Goal: Task Accomplishment & Management: Manage account settings

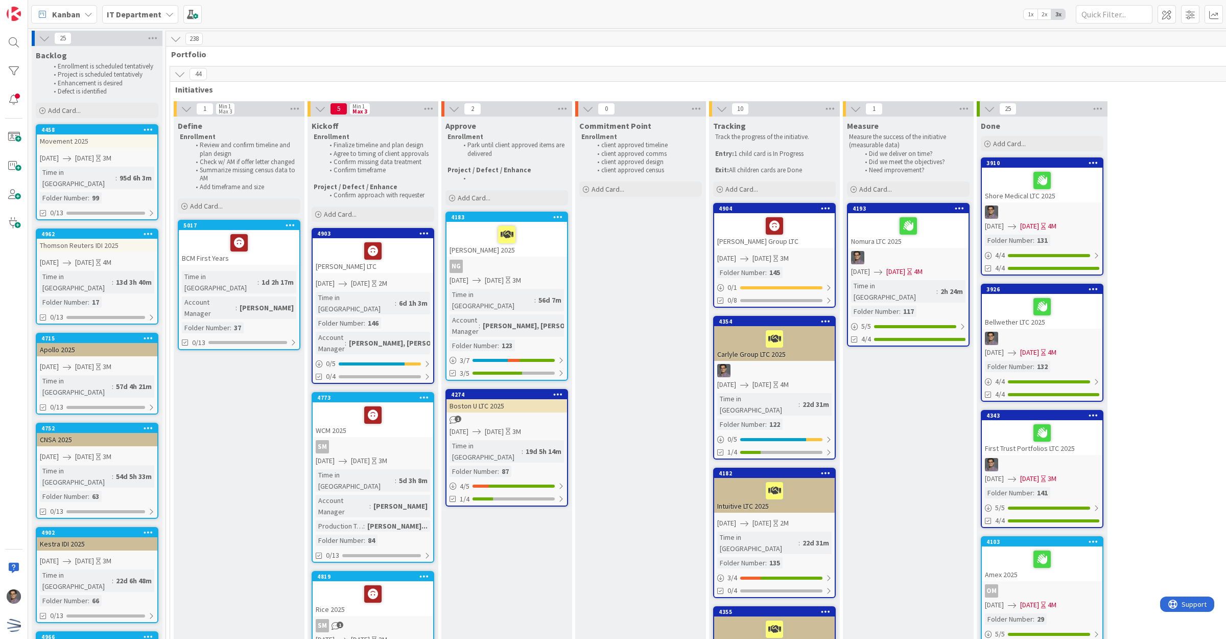
click at [772, 253] on span "[DATE]" at bounding box center [762, 258] width 19 height 11
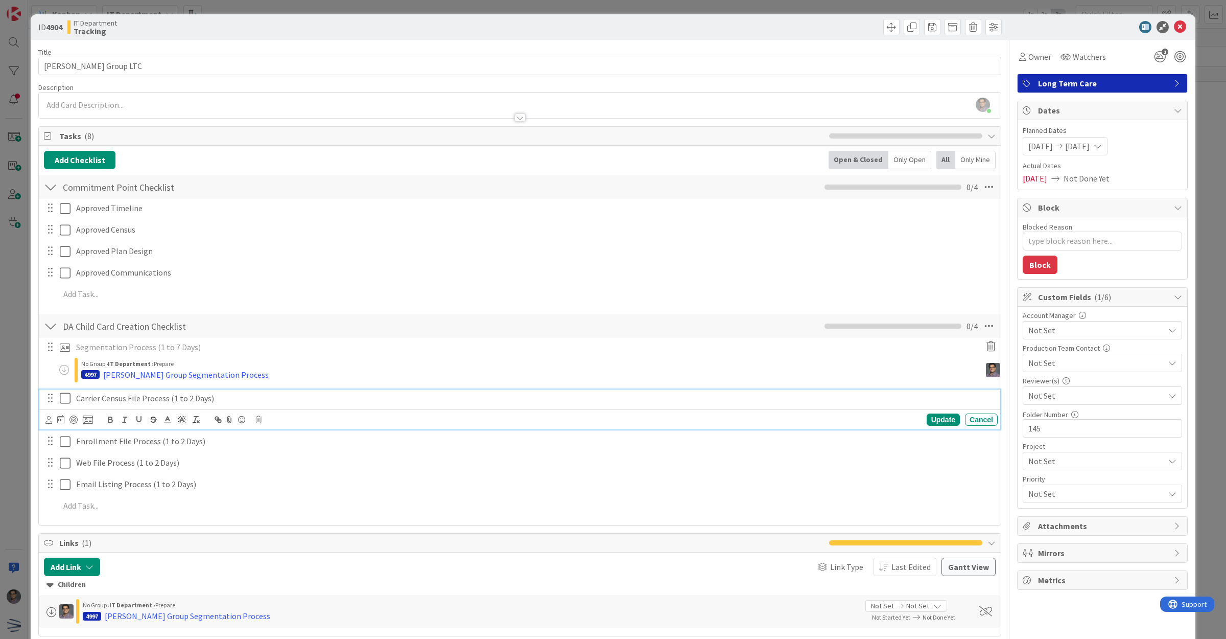
click at [116, 402] on p "Carrier Census File Process (1 to 2 Days)" at bounding box center [535, 398] width 918 height 12
click at [87, 421] on icon at bounding box center [88, 419] width 10 height 9
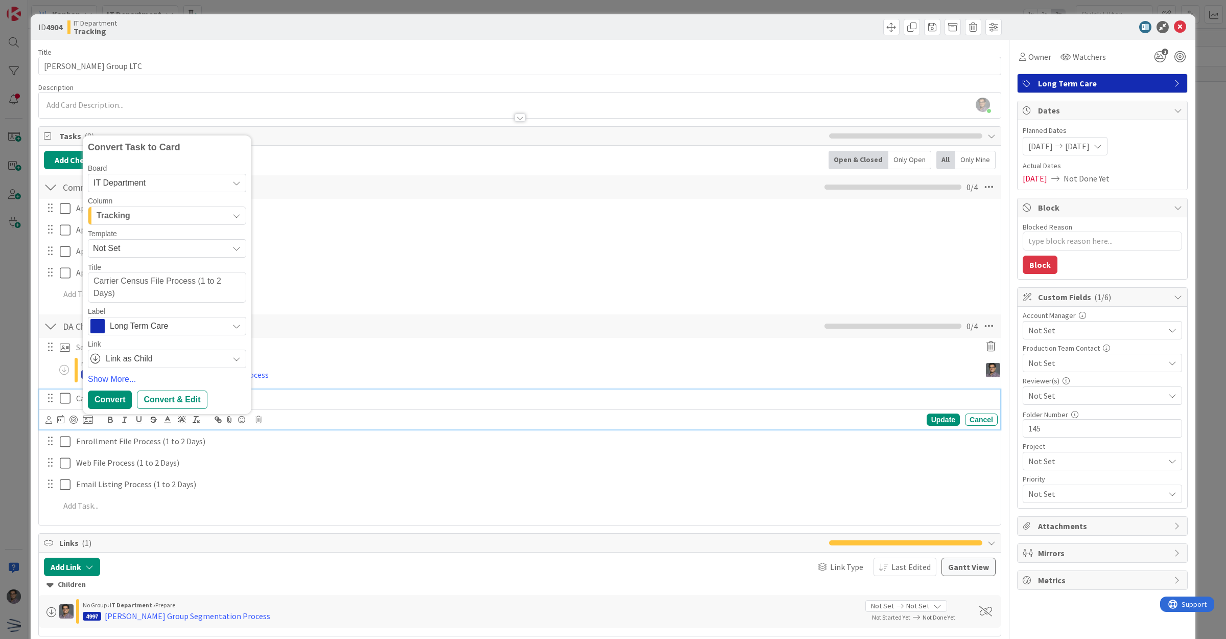
click at [130, 220] on div "Tracking" at bounding box center [161, 215] width 134 height 16
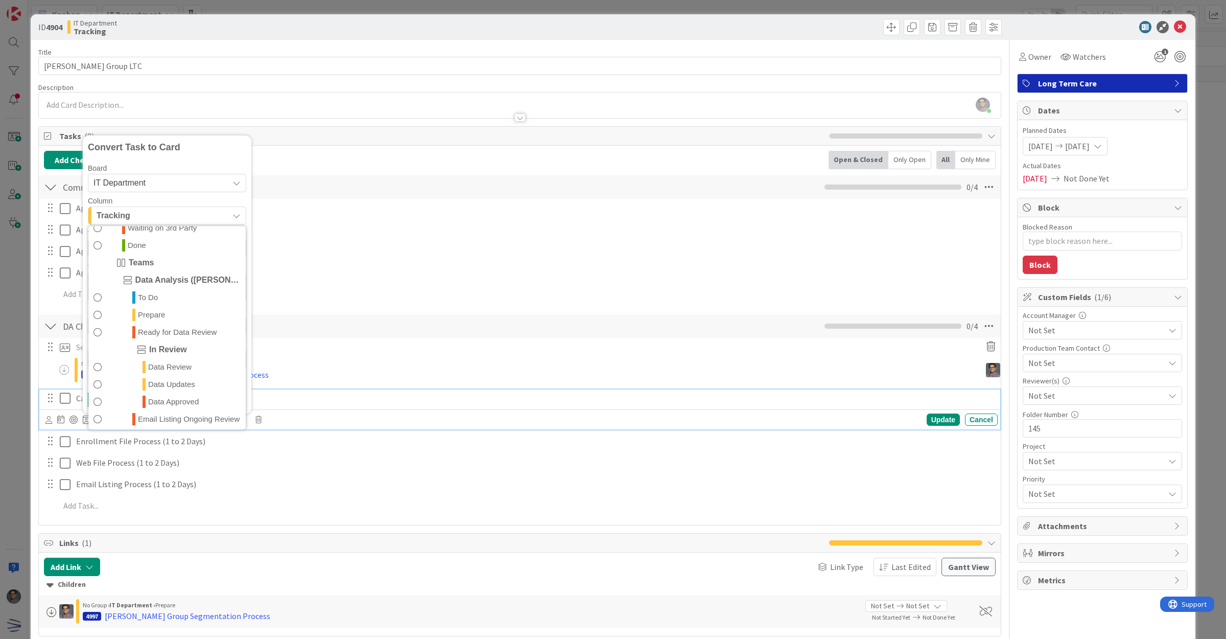
scroll to position [255, 0]
click at [156, 297] on span "To Do" at bounding box center [148, 296] width 20 height 12
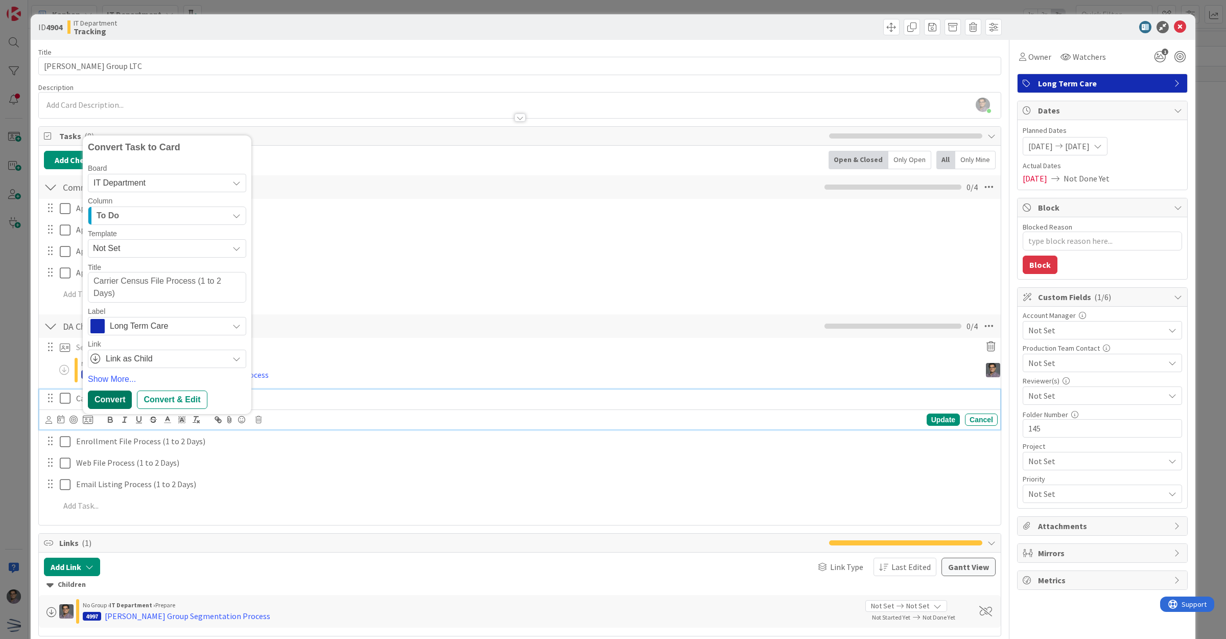
click at [116, 402] on div "Convert" at bounding box center [110, 399] width 44 height 18
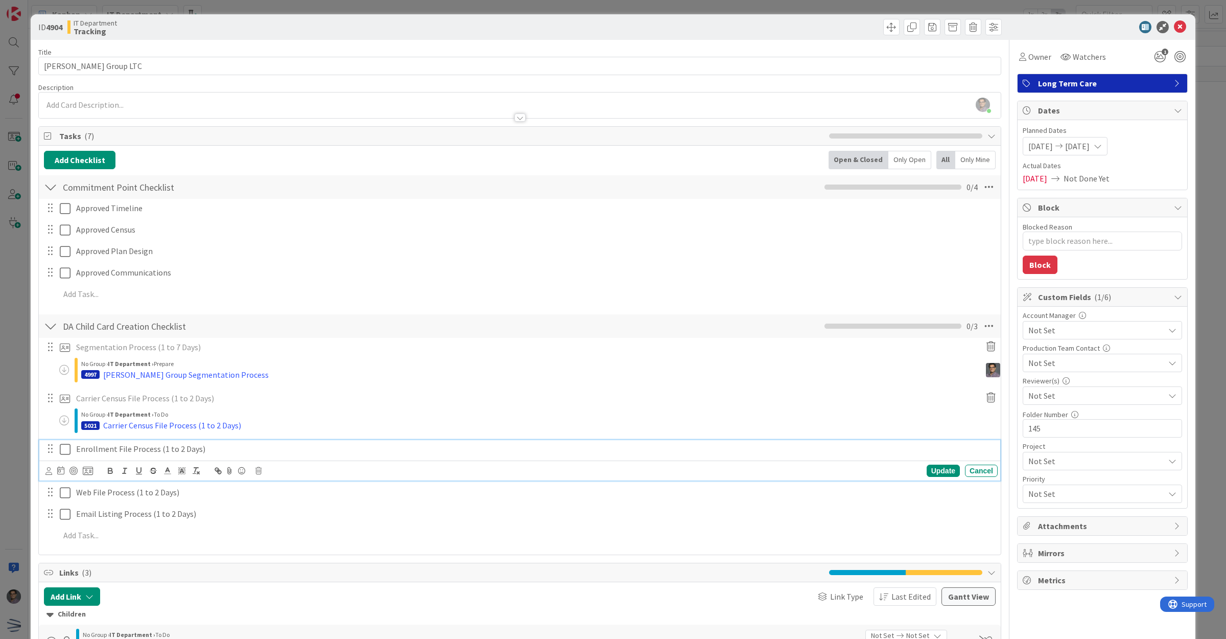
click at [106, 452] on p "Enrollment File Process (1 to 2 Days)" at bounding box center [535, 449] width 918 height 12
click at [91, 470] on icon at bounding box center [88, 470] width 10 height 9
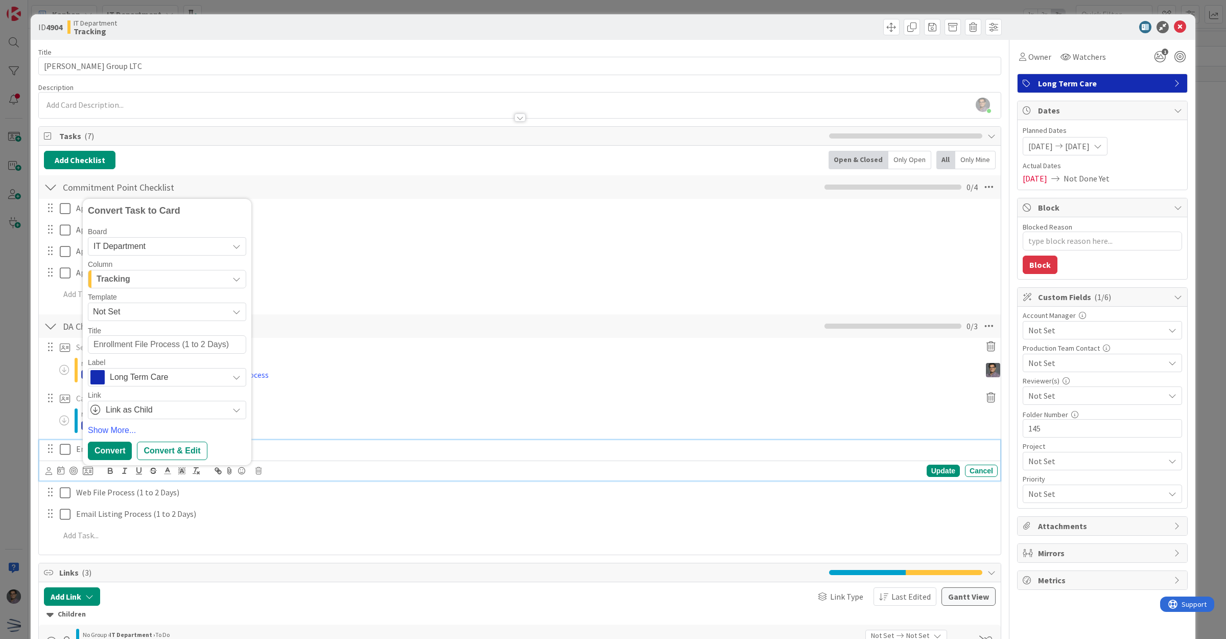
click at [129, 282] on span "Tracking" at bounding box center [114, 278] width 34 height 13
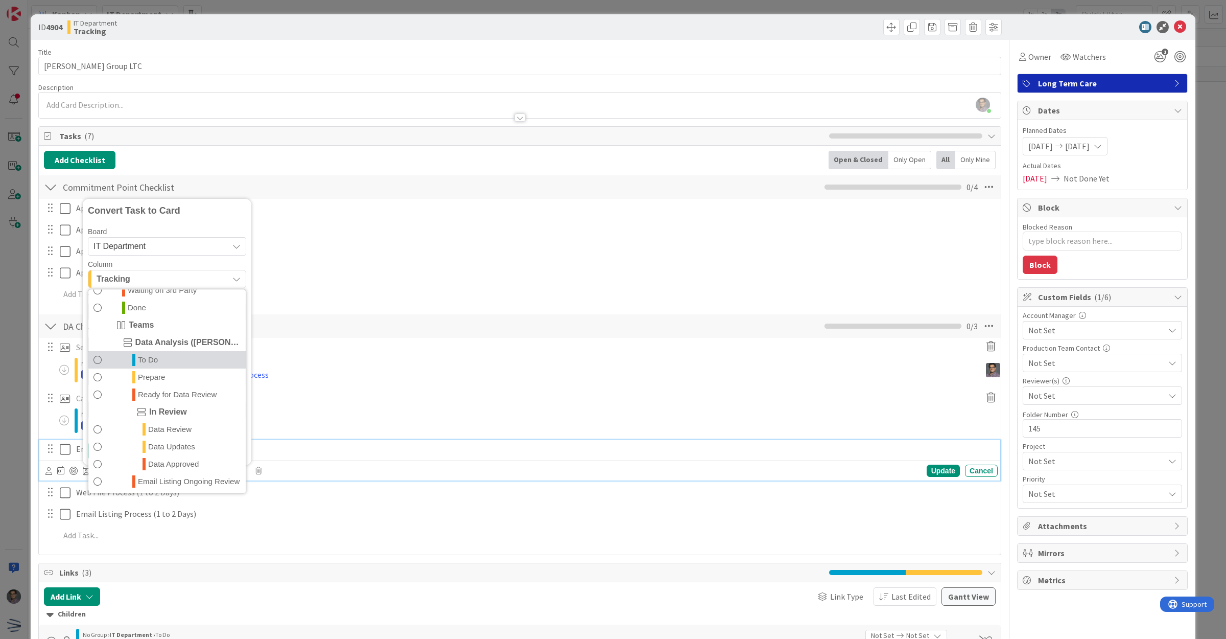
click at [150, 362] on span "To Do" at bounding box center [148, 359] width 20 height 12
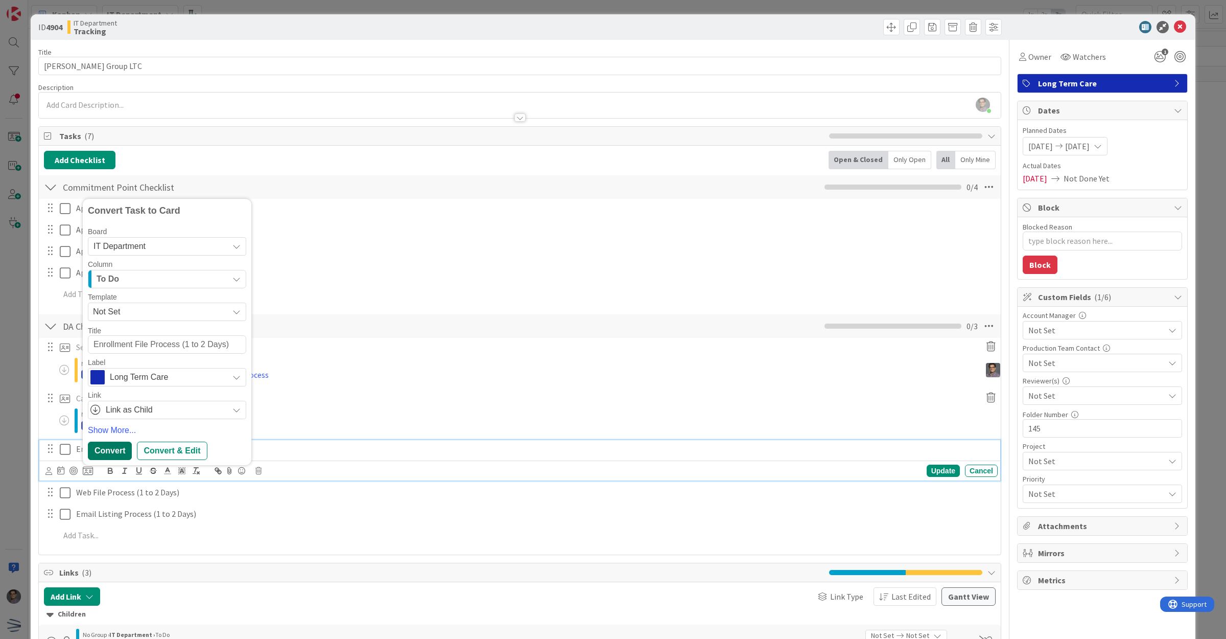
click at [108, 448] on div "Convert" at bounding box center [110, 450] width 44 height 18
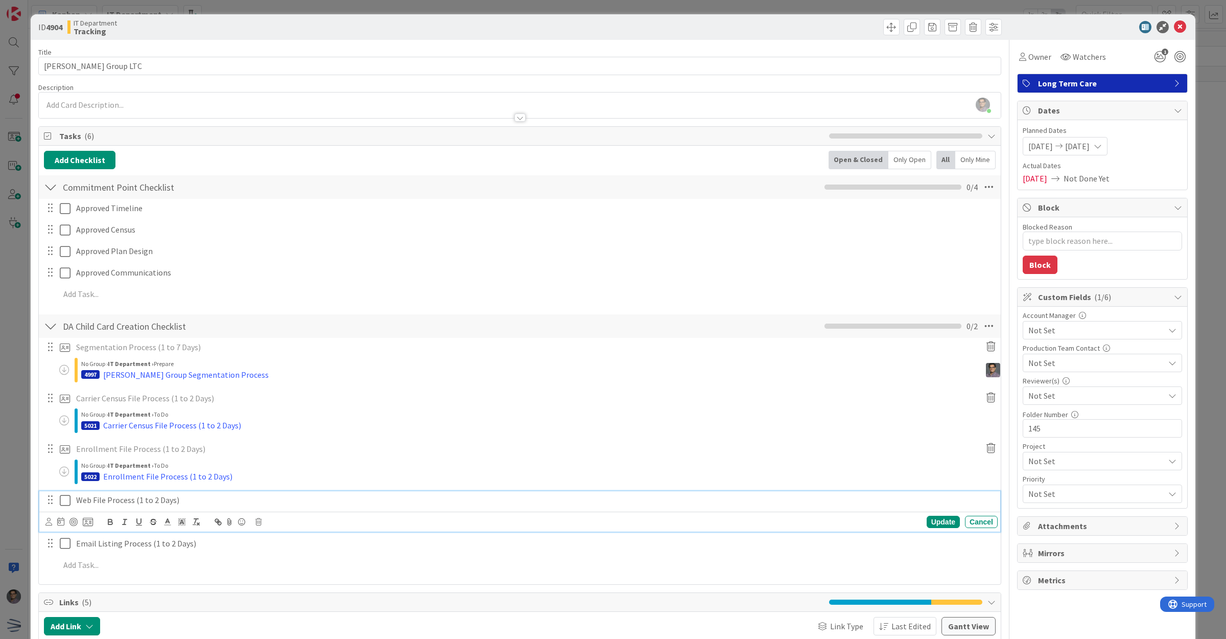
click at [90, 501] on p "Web File Process (1 to 2 Days)" at bounding box center [535, 500] width 918 height 12
click at [92, 526] on icon at bounding box center [88, 521] width 10 height 9
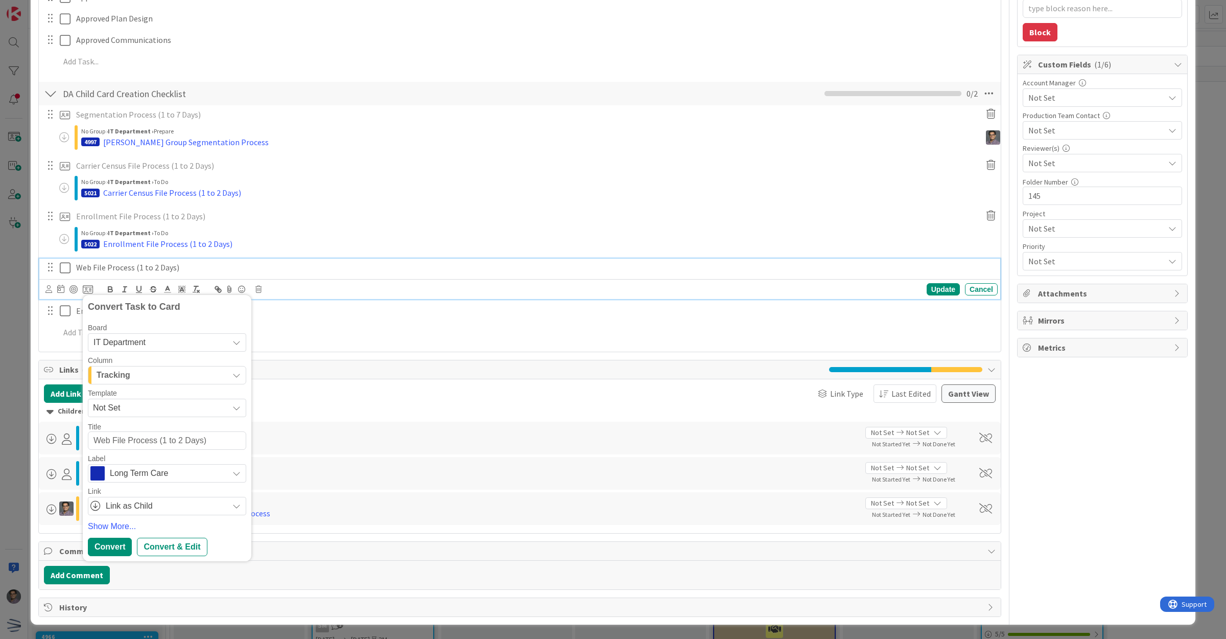
click at [136, 368] on div "Tracking" at bounding box center [161, 375] width 134 height 16
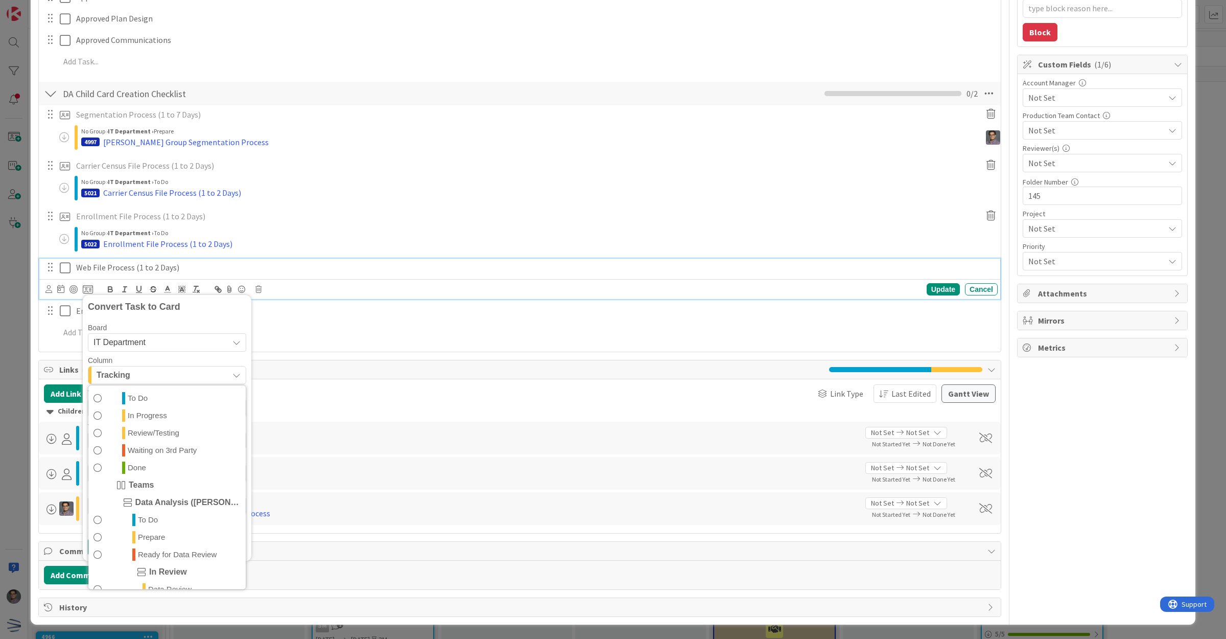
scroll to position [255, 0]
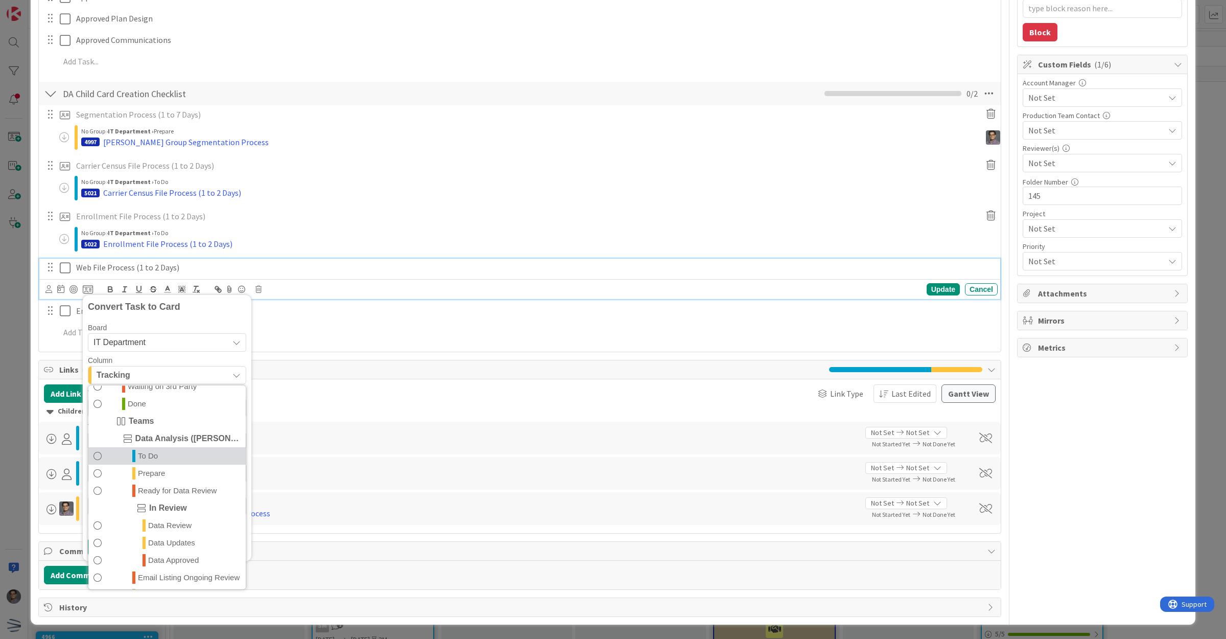
click at [134, 449] on icon at bounding box center [133, 455] width 3 height 12
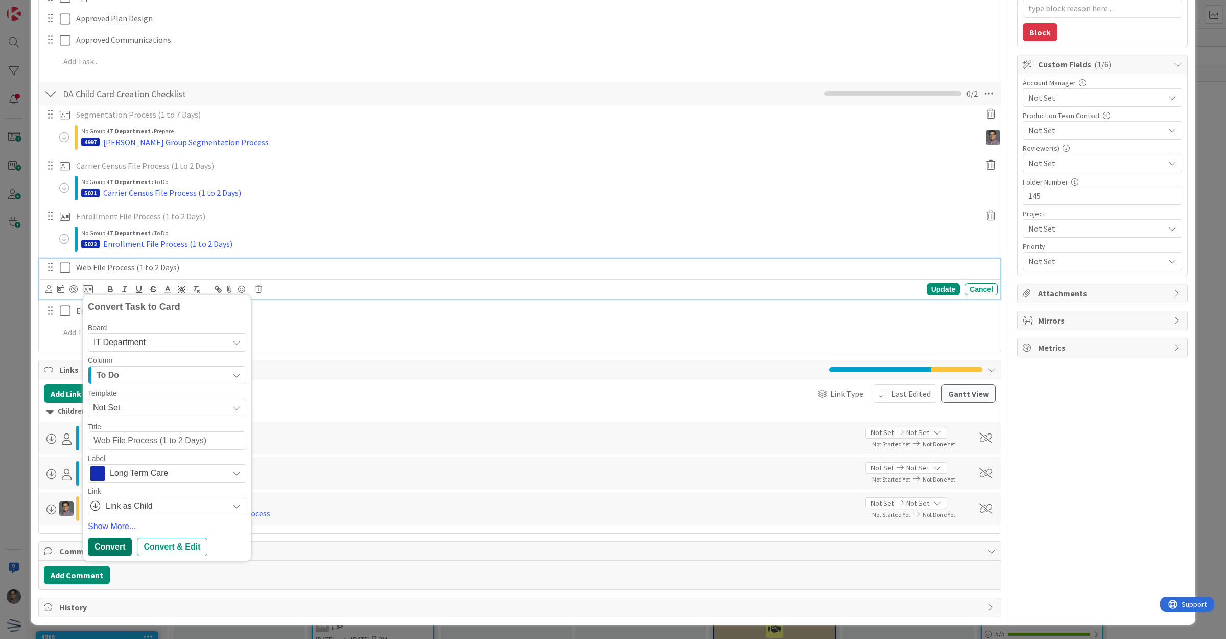
click at [108, 540] on div "Convert" at bounding box center [110, 547] width 44 height 18
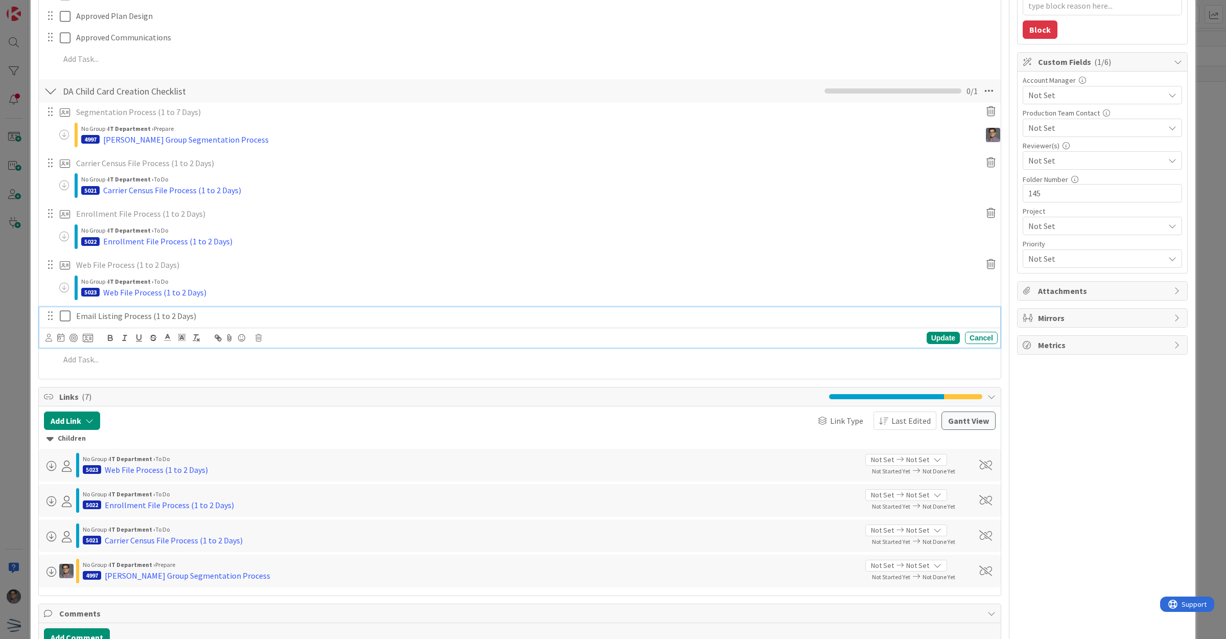
click at [103, 319] on p "Email Listing Process (1 to 2 Days)" at bounding box center [535, 316] width 918 height 12
click at [88, 336] on icon at bounding box center [88, 337] width 10 height 9
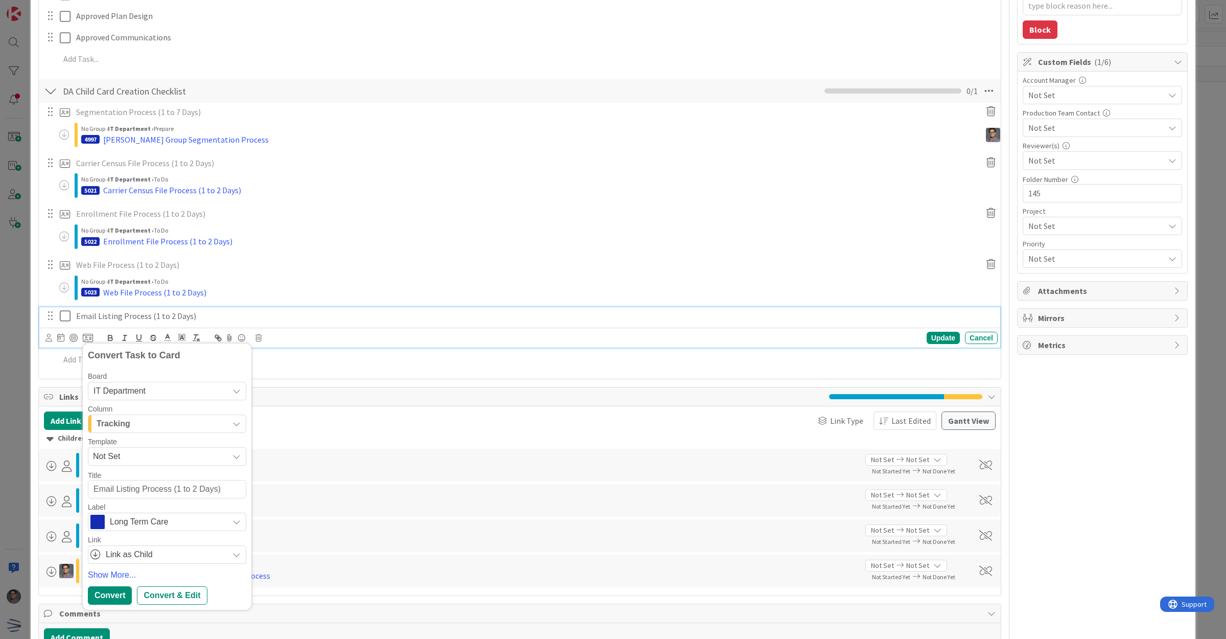
click at [143, 422] on div "Tracking" at bounding box center [161, 423] width 134 height 16
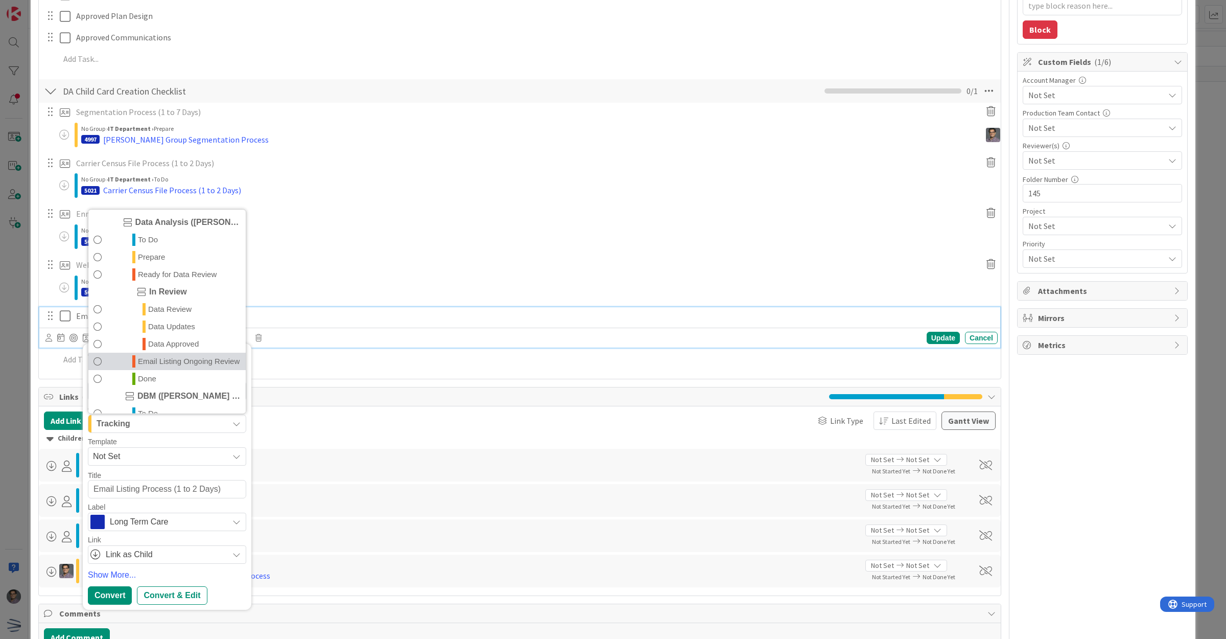
scroll to position [319, 0]
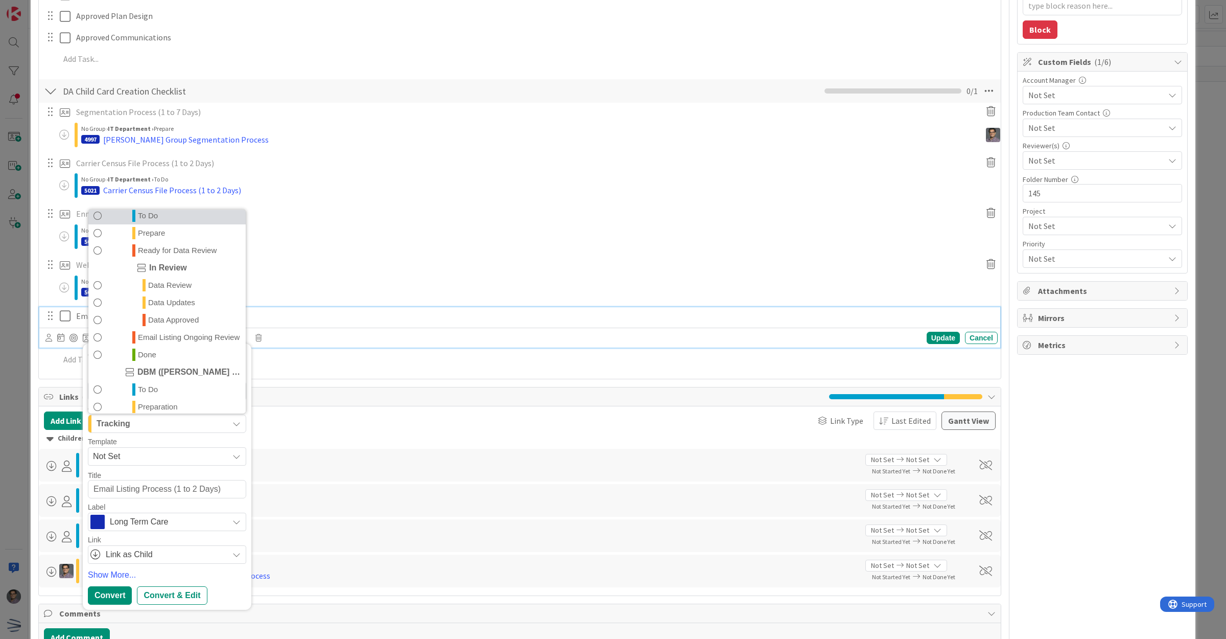
click at [156, 218] on span "To Do" at bounding box center [148, 216] width 20 height 12
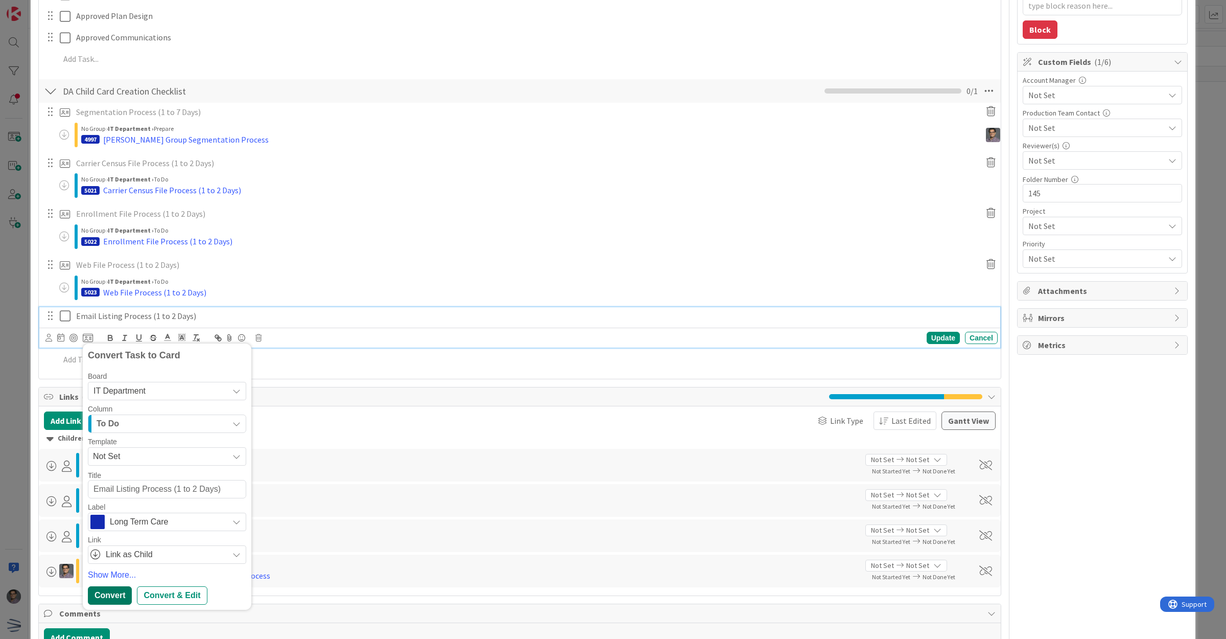
click at [115, 595] on div "Convert" at bounding box center [110, 595] width 44 height 18
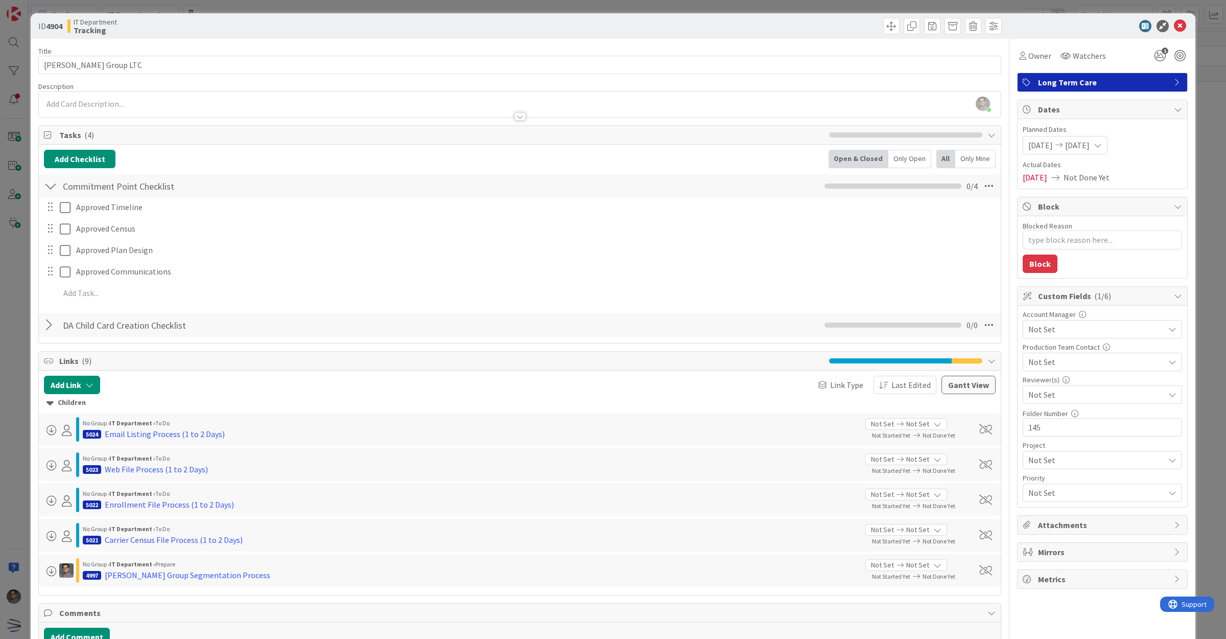
scroll to position [0, 0]
click at [1174, 24] on icon at bounding box center [1180, 27] width 12 height 12
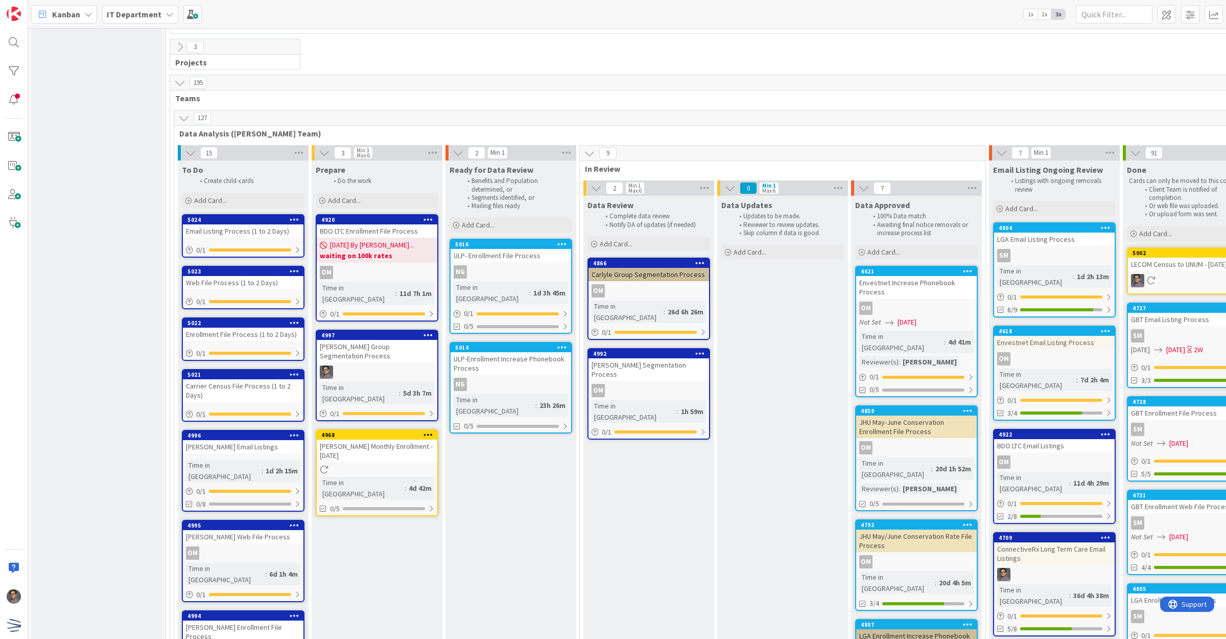
click at [230, 224] on div "Email Listing Process (1 to 2 Days)" at bounding box center [243, 230] width 121 height 13
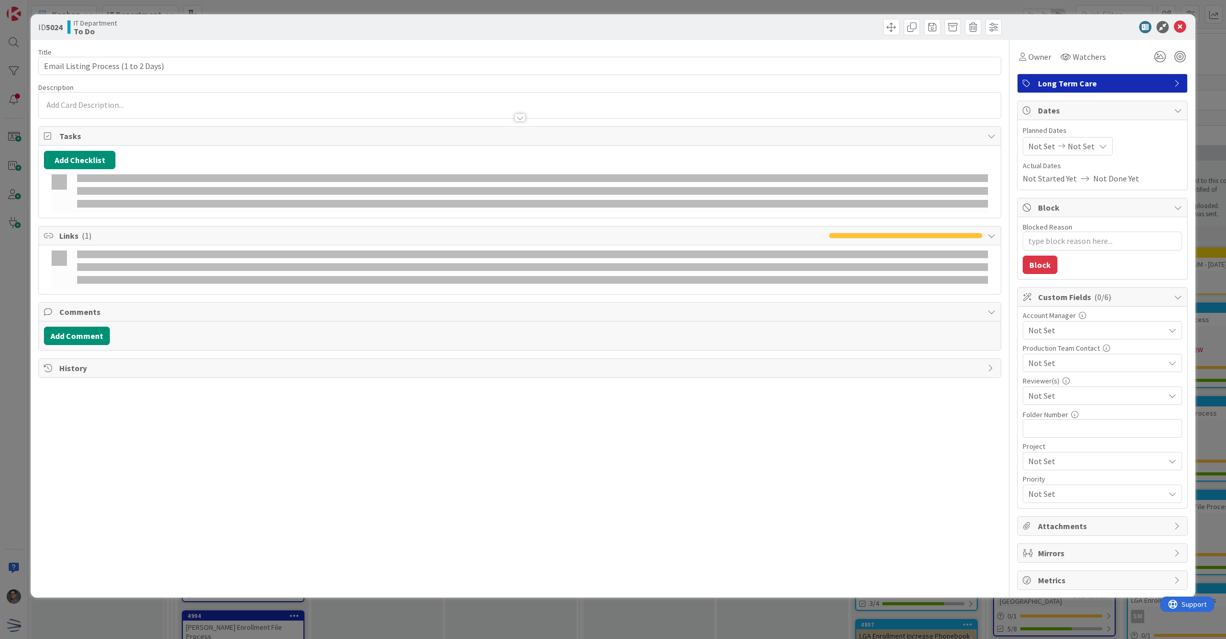
type textarea "x"
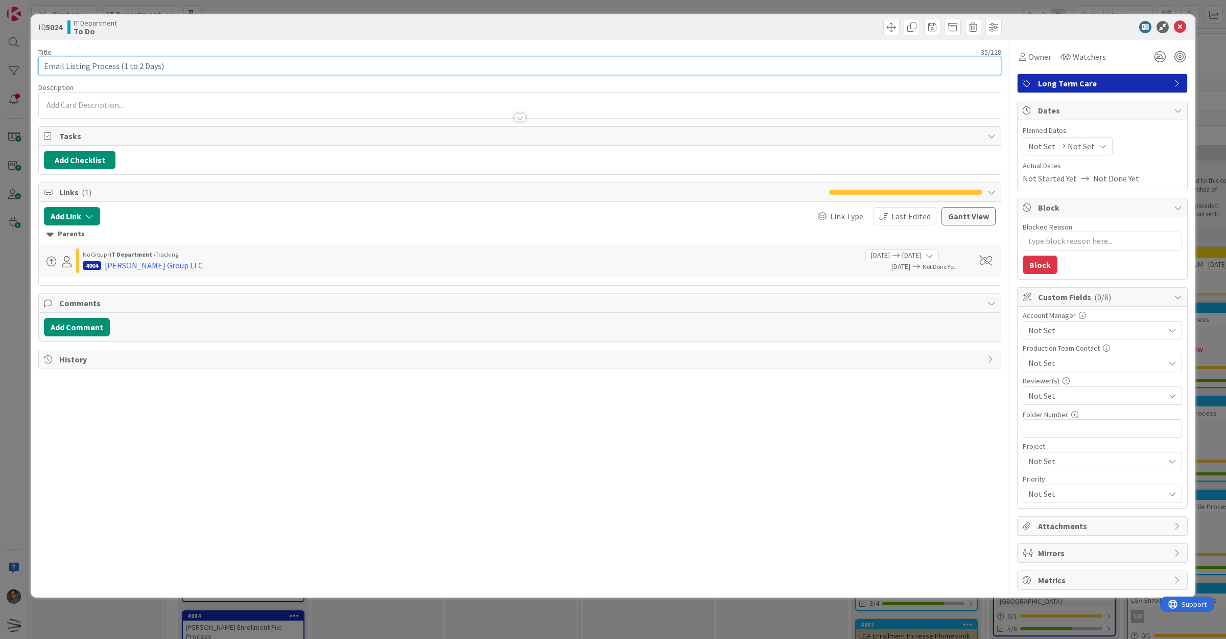
click at [44, 69] on input "Email Listing Process (1 to 2 Days)" at bounding box center [519, 66] width 963 height 18
type input "[PERSON_NAME] Group Email Listing Process (1 to 2 Days)"
type textarea "x"
type input "[PERSON_NAME] Group Email Listing Process"
type textarea "x"
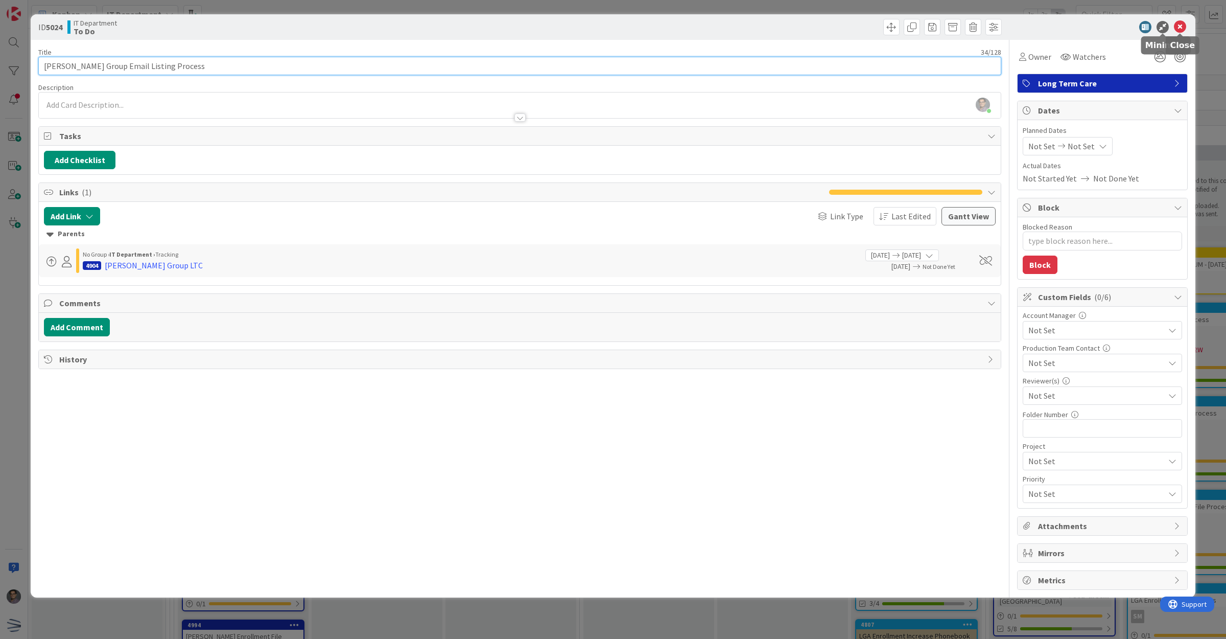
type input "[PERSON_NAME] Group Email Listing Process"
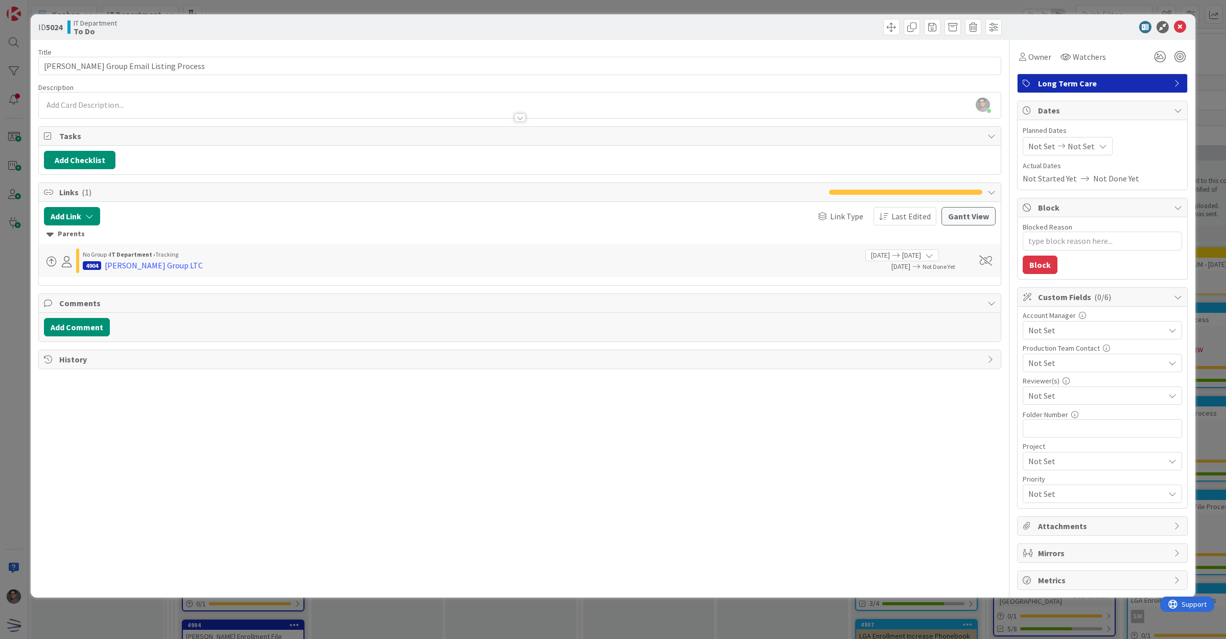
click at [1184, 19] on div "ID 5024 IT Department To Do" at bounding box center [613, 27] width 1165 height 26
click at [1181, 21] on icon at bounding box center [1180, 27] width 12 height 12
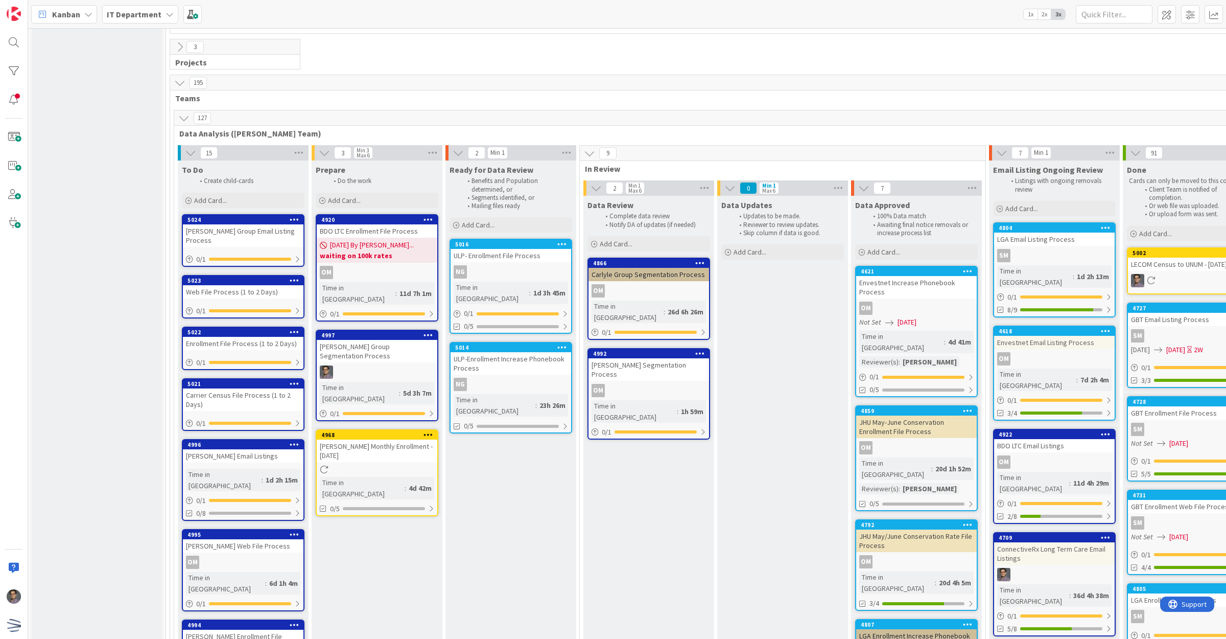
click at [236, 285] on div "Web File Process (1 to 2 Days)" at bounding box center [243, 291] width 121 height 13
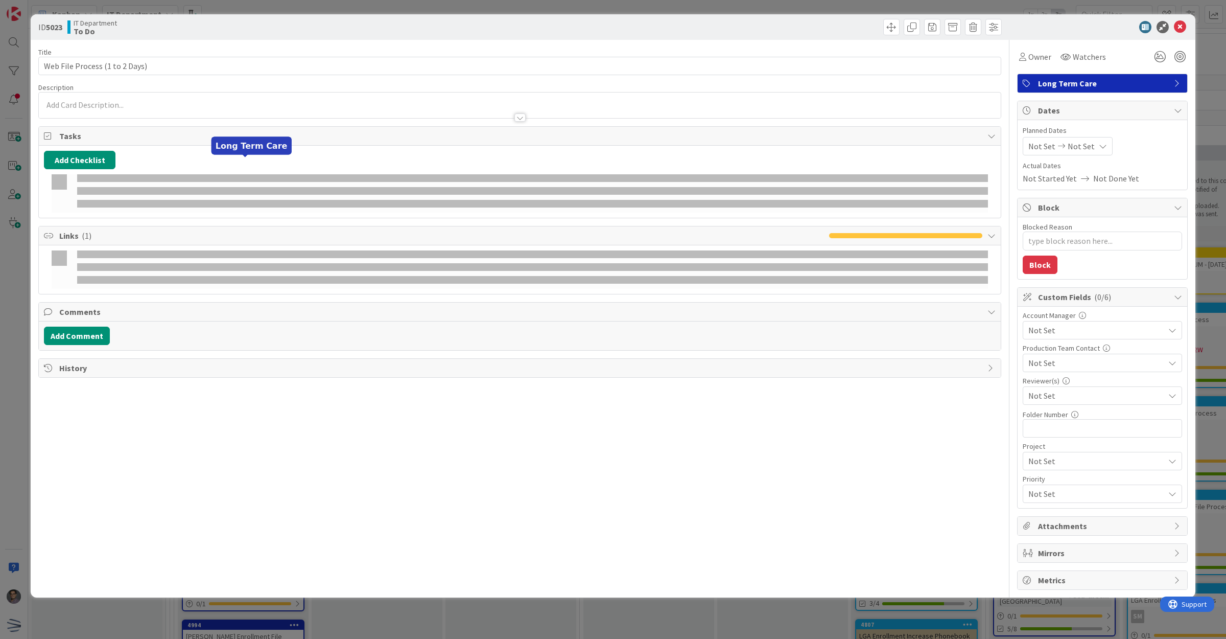
type textarea "x"
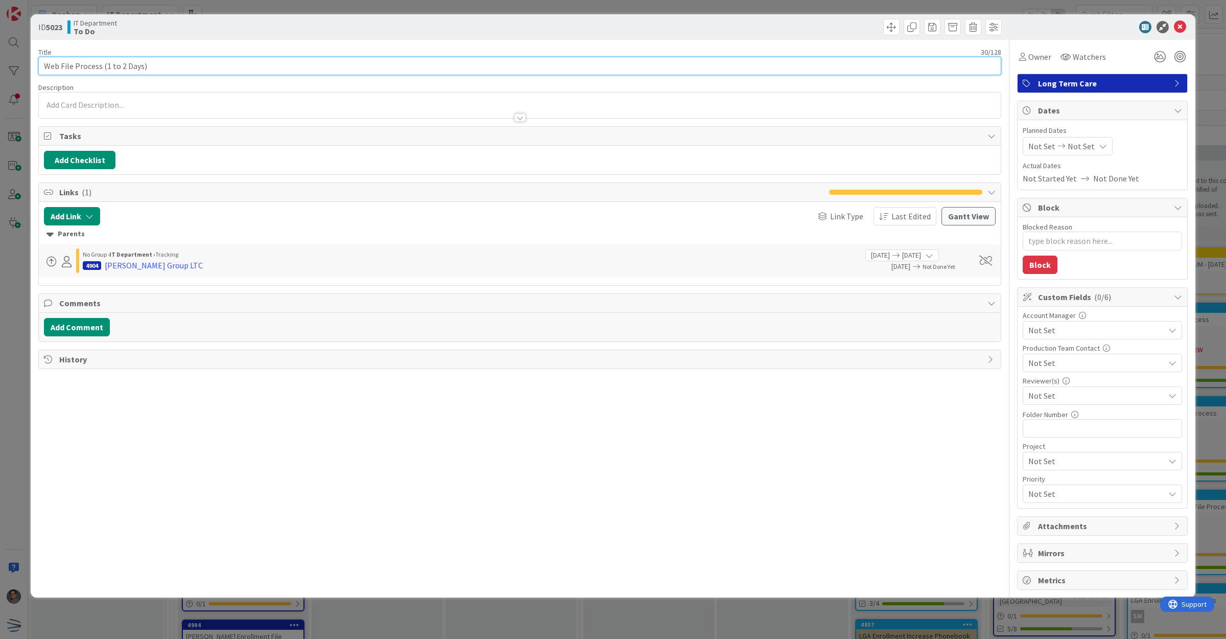
click at [44, 68] on input "Web File Process (1 to 2 Days)" at bounding box center [519, 66] width 963 height 18
type input "[PERSON_NAME] Group Web File Process (1 to 2 Days)"
type textarea "x"
type input "[PERSON_NAME] Group Web File Process (1 to 2 Da"
type textarea "x"
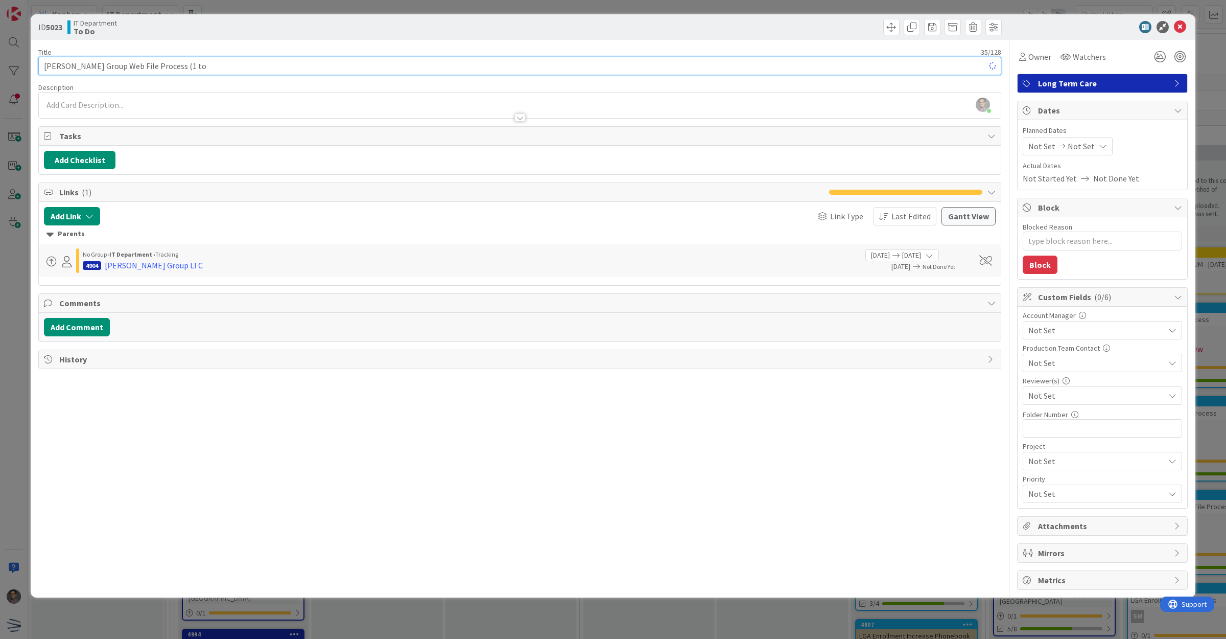
type input "[PERSON_NAME] Group Web File Process (1 t"
type textarea "x"
type input "[PERSON_NAME] Group Web File Process"
type textarea "x"
type input "[PERSON_NAME] Group Web File Process"
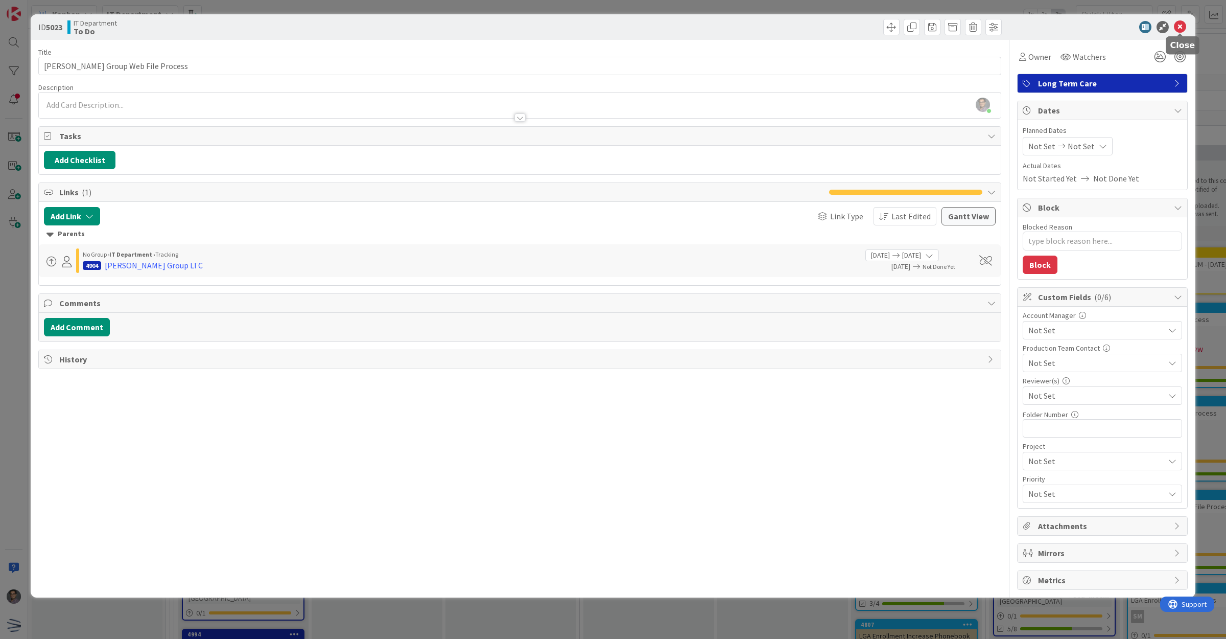
click at [1178, 28] on icon at bounding box center [1180, 27] width 12 height 12
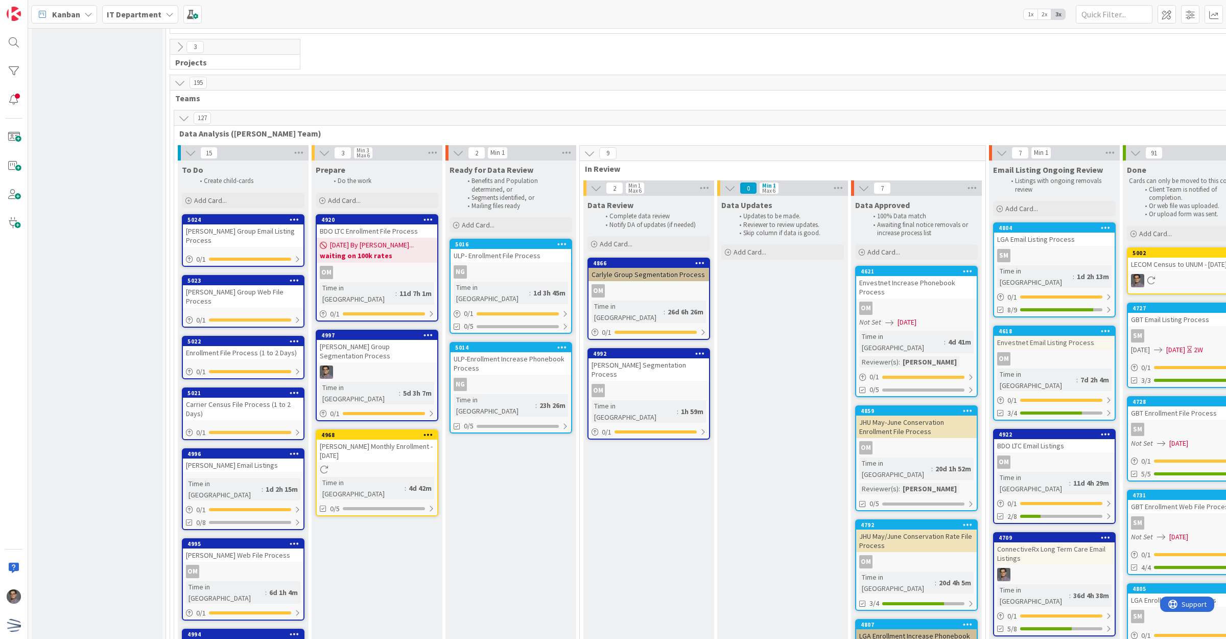
click at [222, 346] on div "Enrollment File Process (1 to 2 Days)" at bounding box center [243, 352] width 121 height 13
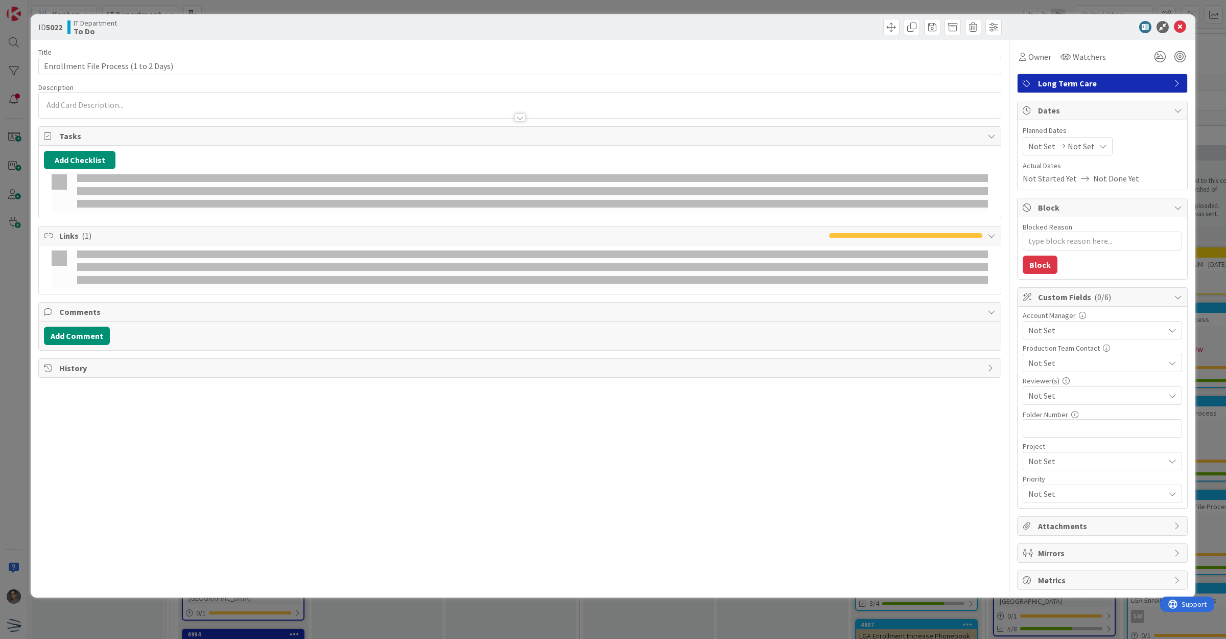
type textarea "x"
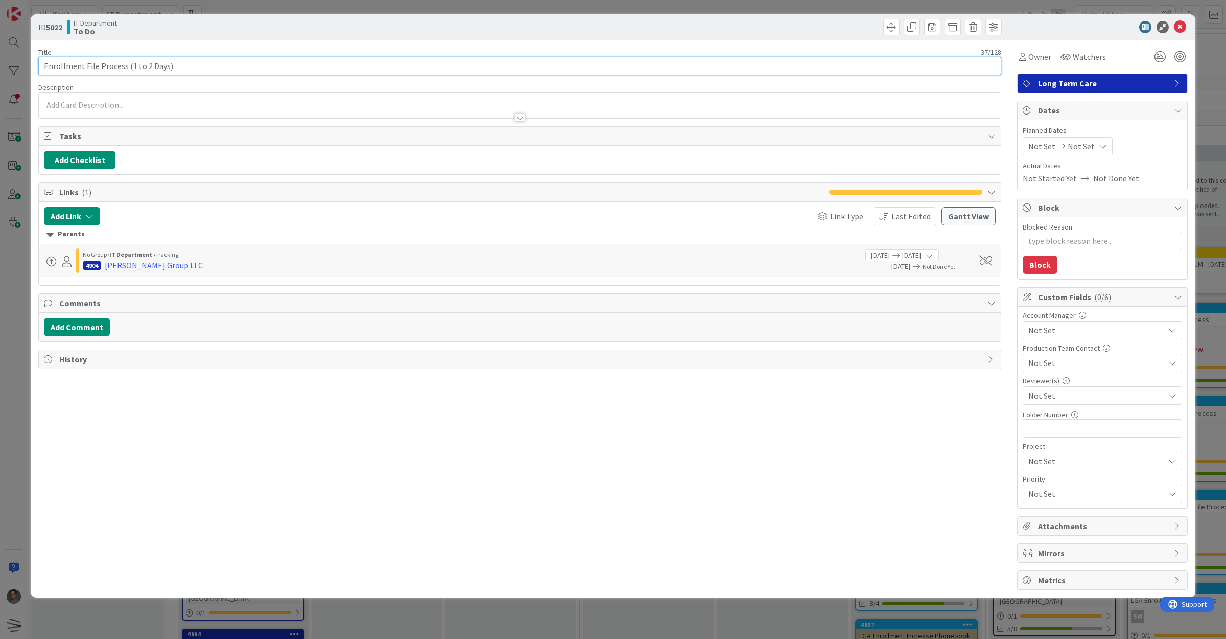
click at [48, 60] on input "Enrollment File Process (1 to 2 Days)" at bounding box center [519, 66] width 963 height 18
type input "[PERSON_NAME] Group Enrollment File Process (1 to 2 Days)"
type textarea "x"
type input "[PERSON_NAME] Group Enrollment File Process (1 to 2 Da"
type textarea "x"
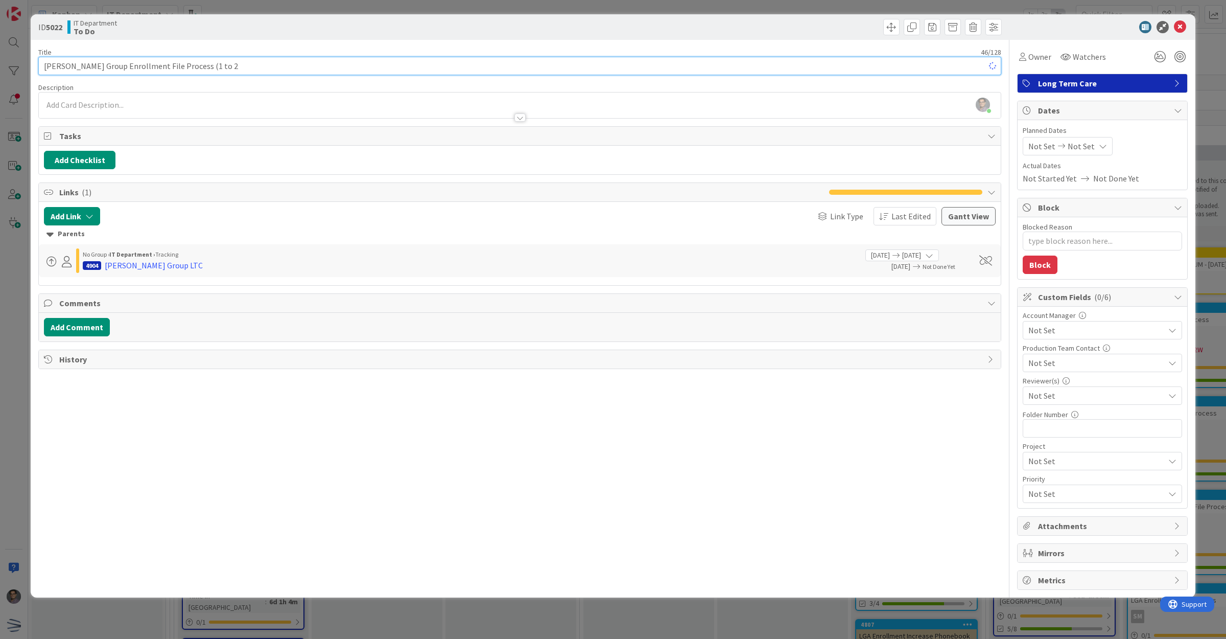
type input "[PERSON_NAME] Group Enrollment File Process (1 to 2"
type textarea "x"
type input "[PERSON_NAME] Group Enrollment File Process"
type textarea "x"
type input "[PERSON_NAME] Group Enrollment File Process"
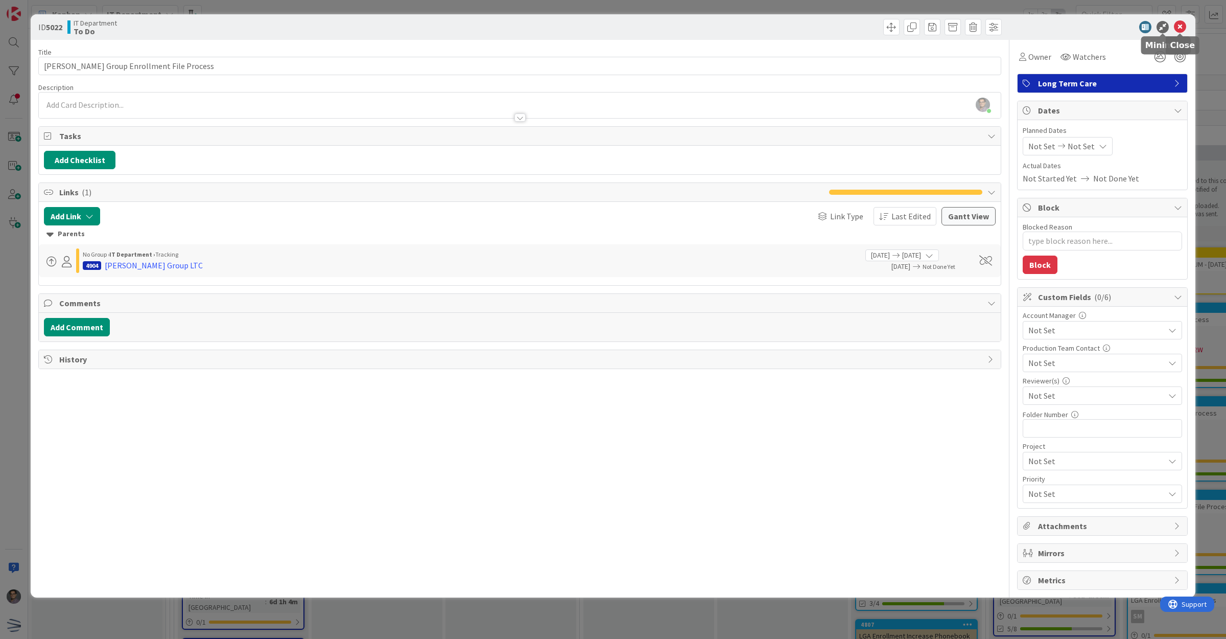
click at [1184, 24] on icon at bounding box center [1180, 27] width 12 height 12
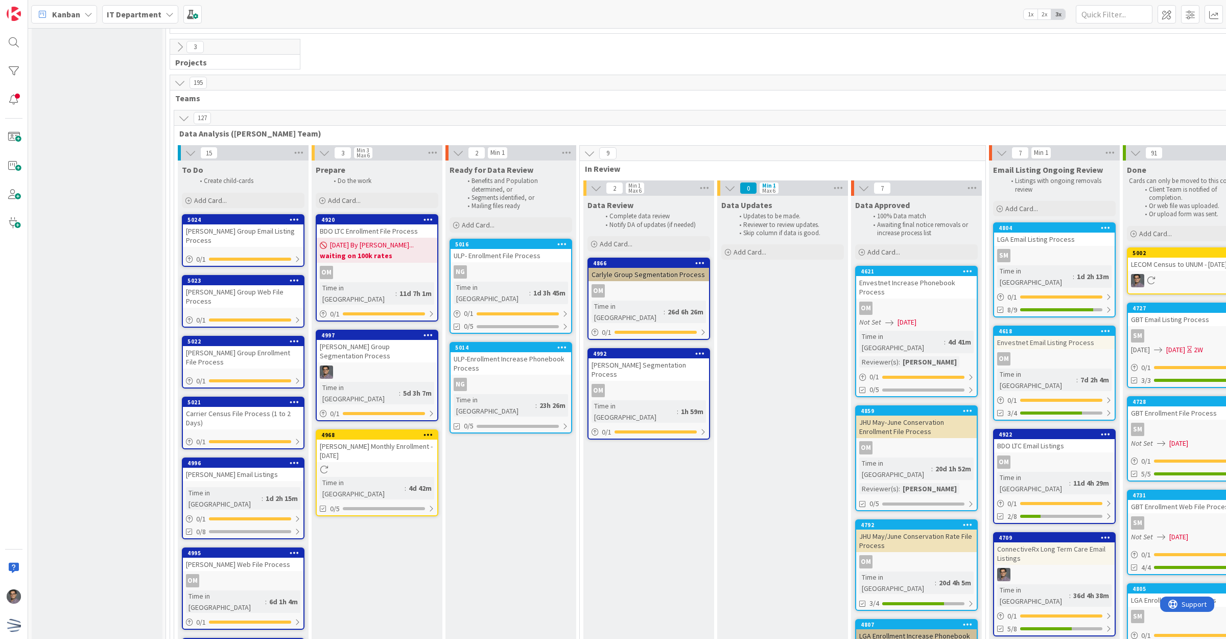
click at [254, 407] on div "Carrier Census File Process (1 to 2 Days)" at bounding box center [243, 418] width 121 height 22
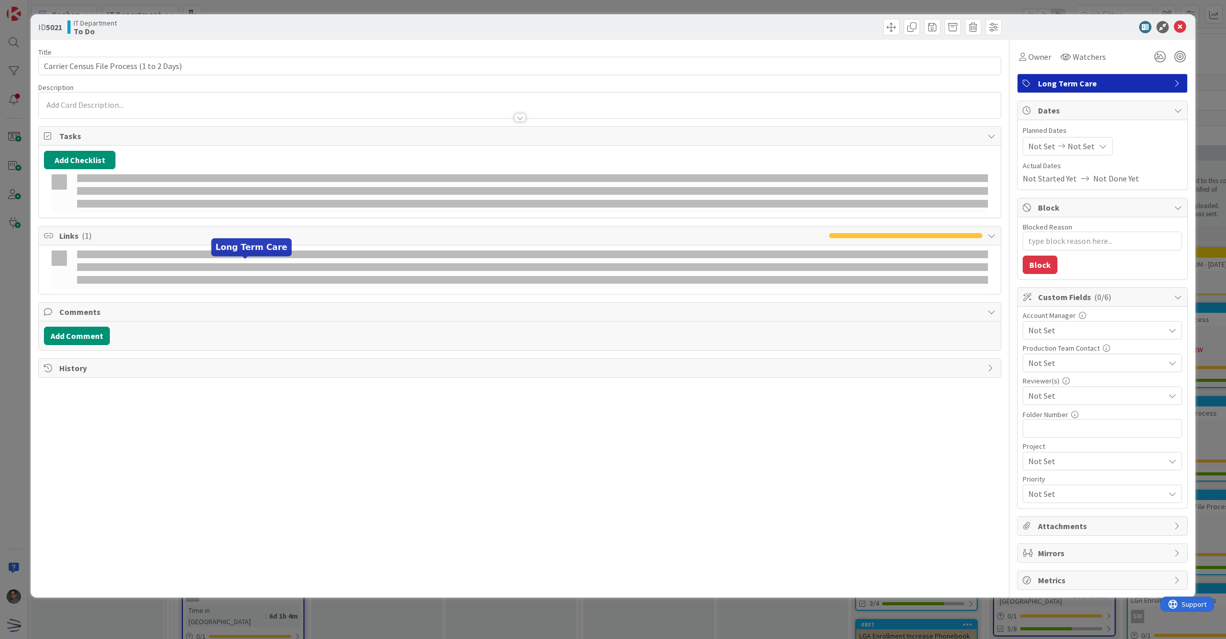
type textarea "x"
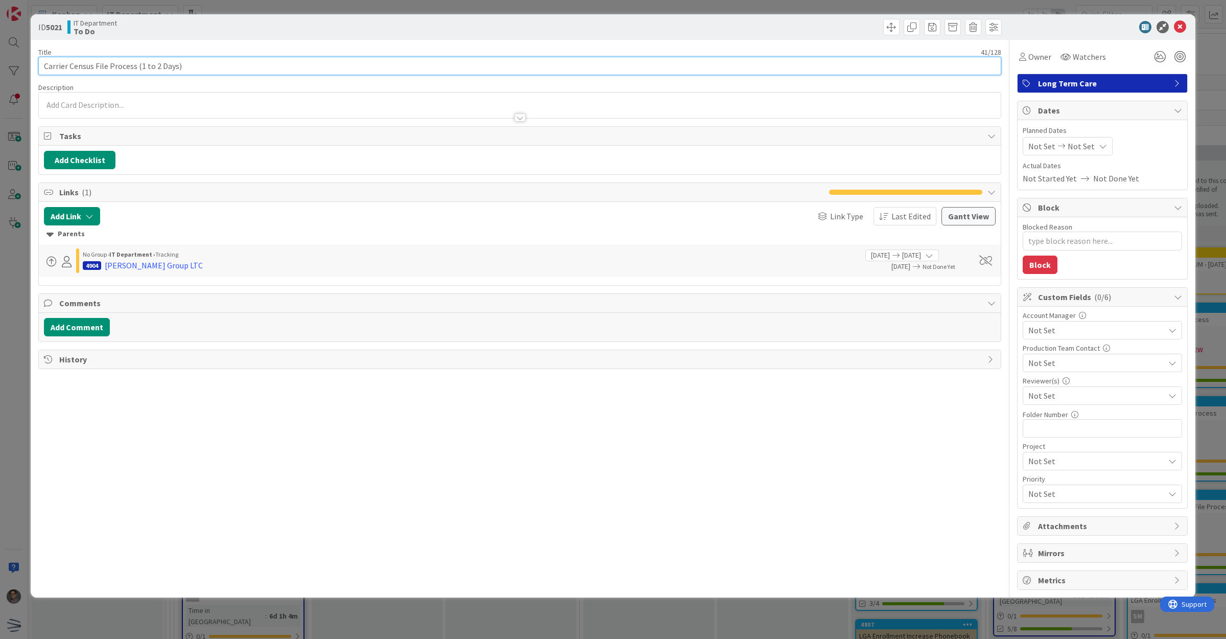
click at [44, 68] on input "Carrier Census File Process (1 to 2 Days)" at bounding box center [519, 66] width 963 height 18
type input "[PERSON_NAME] Group Carrier Census File Process (1 to 2 Days)"
type textarea "x"
drag, startPoint x: 185, startPoint y: 63, endPoint x: 294, endPoint y: 83, distance: 110.6
click at [294, 83] on div "Title 54 / 128 [PERSON_NAME] Group Carrier Census File Process (1 to 2 Days) De…" at bounding box center [519, 315] width 963 height 550
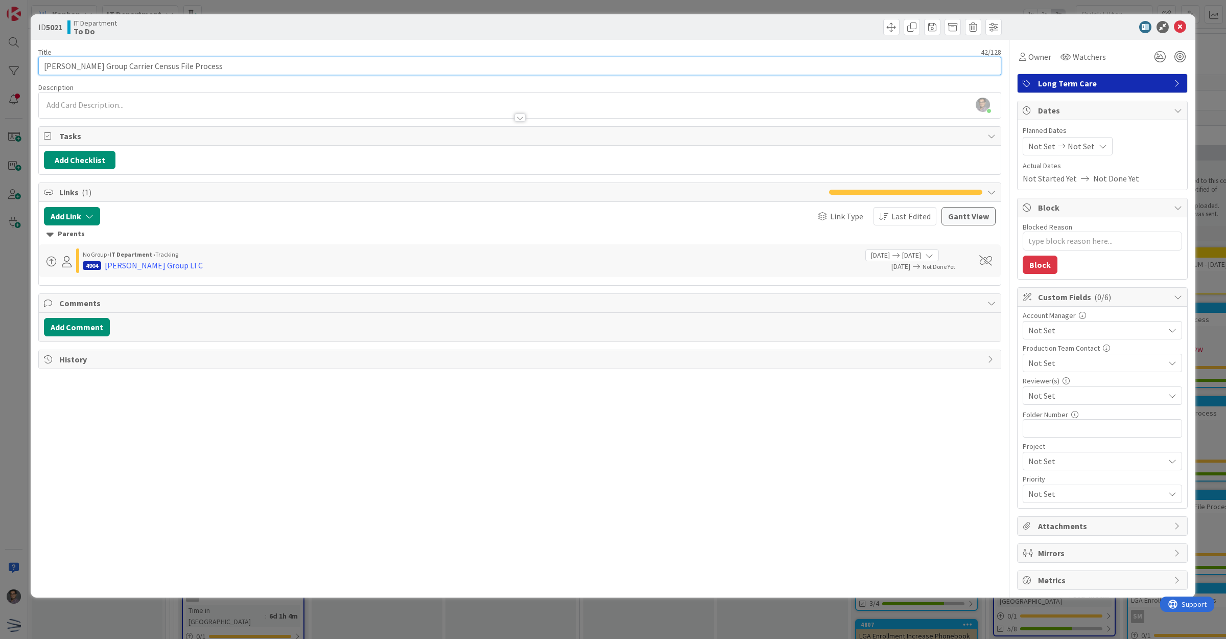
type input "[PERSON_NAME] Group Carrier Census File Process"
type textarea "x"
type input "[PERSON_NAME] Group Carrier Census File Process"
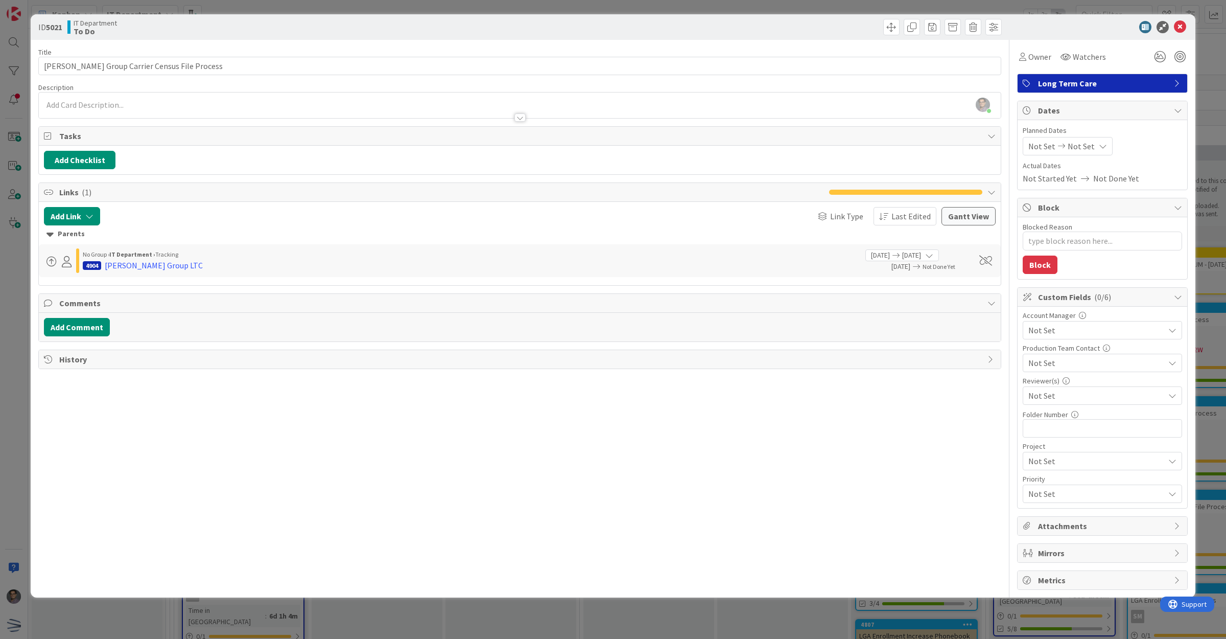
click at [1186, 30] on icon at bounding box center [1180, 27] width 12 height 12
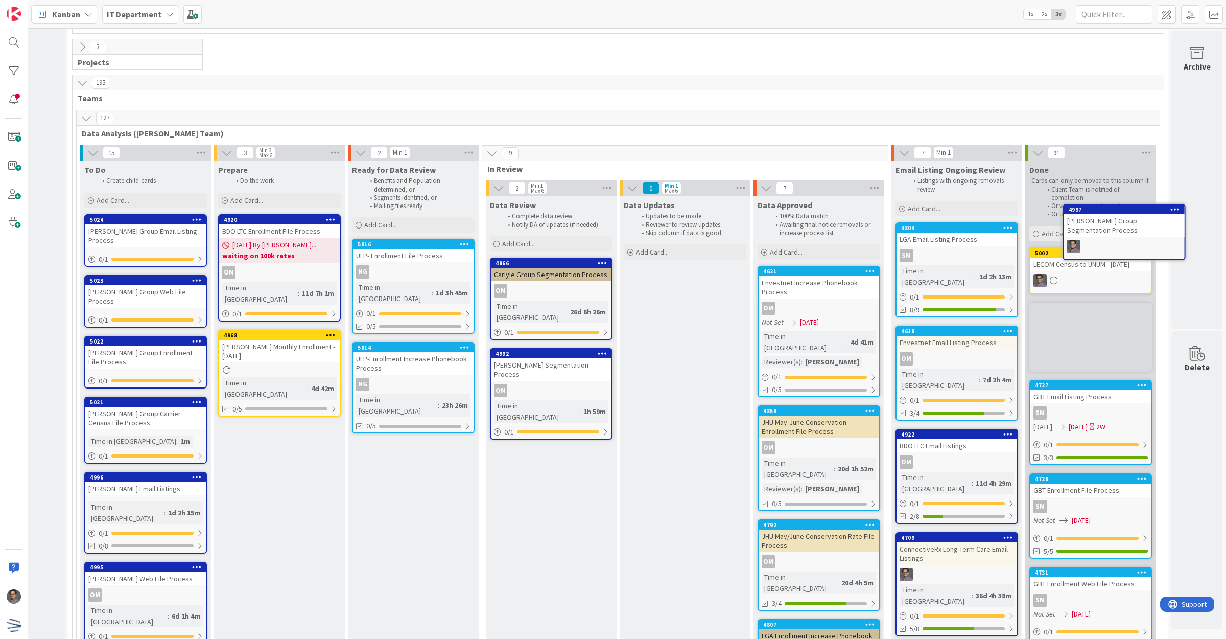
scroll to position [1604, 108]
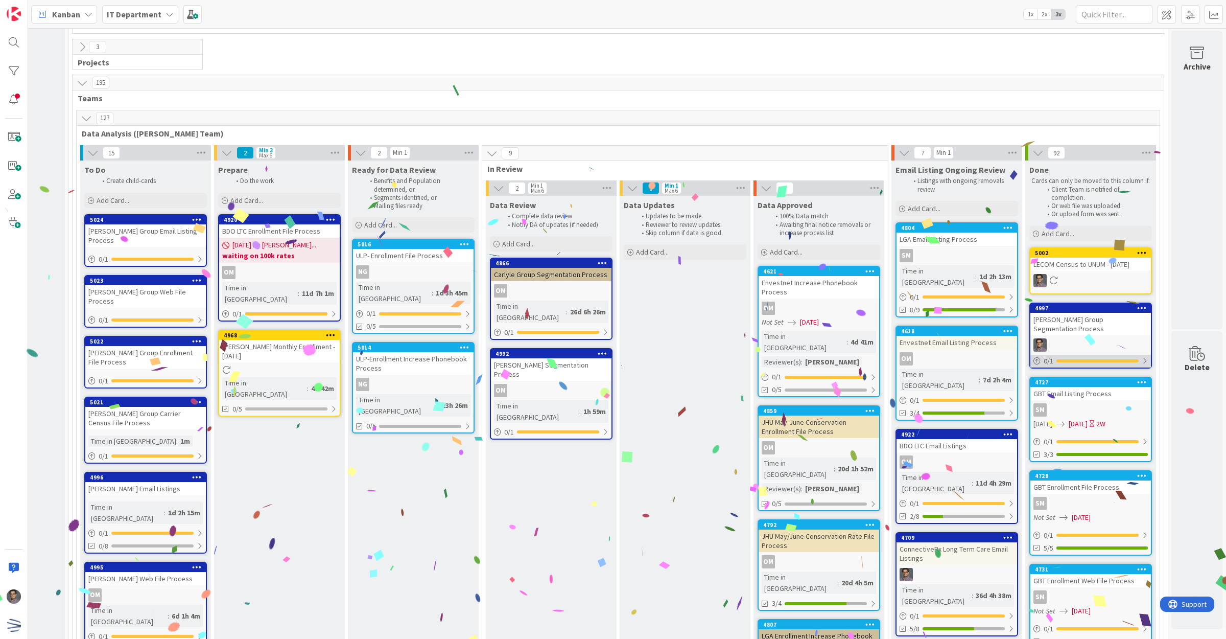
click at [1110, 355] on div "0 / 1" at bounding box center [1091, 361] width 121 height 13
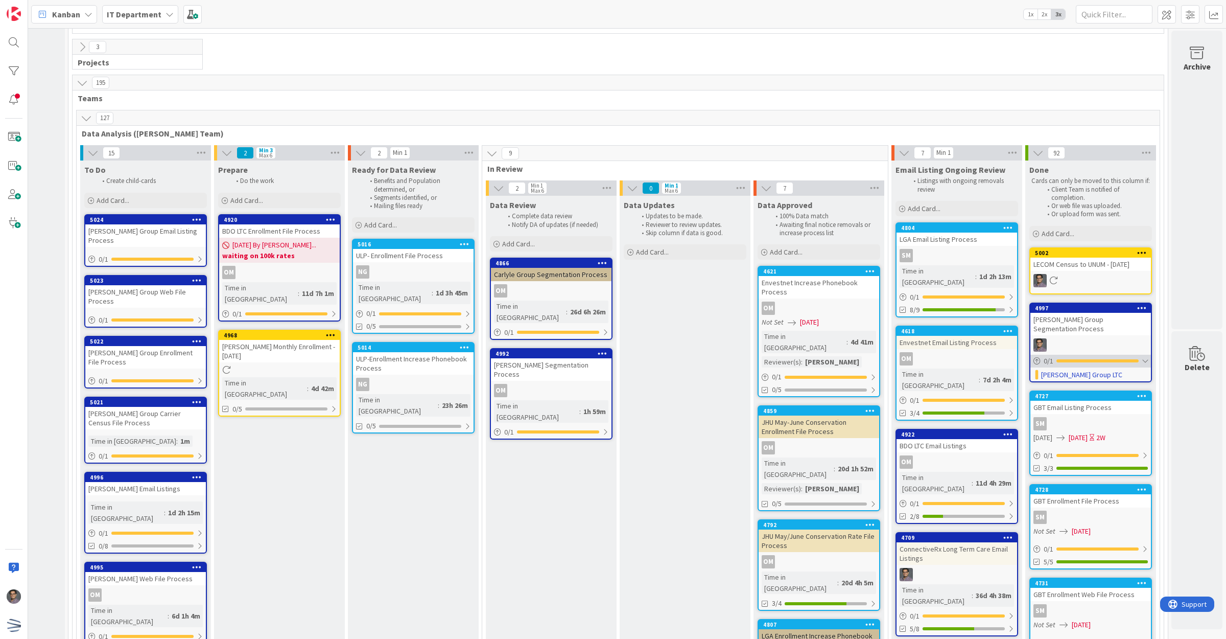
click at [1110, 355] on div "0 / 1" at bounding box center [1091, 361] width 121 height 13
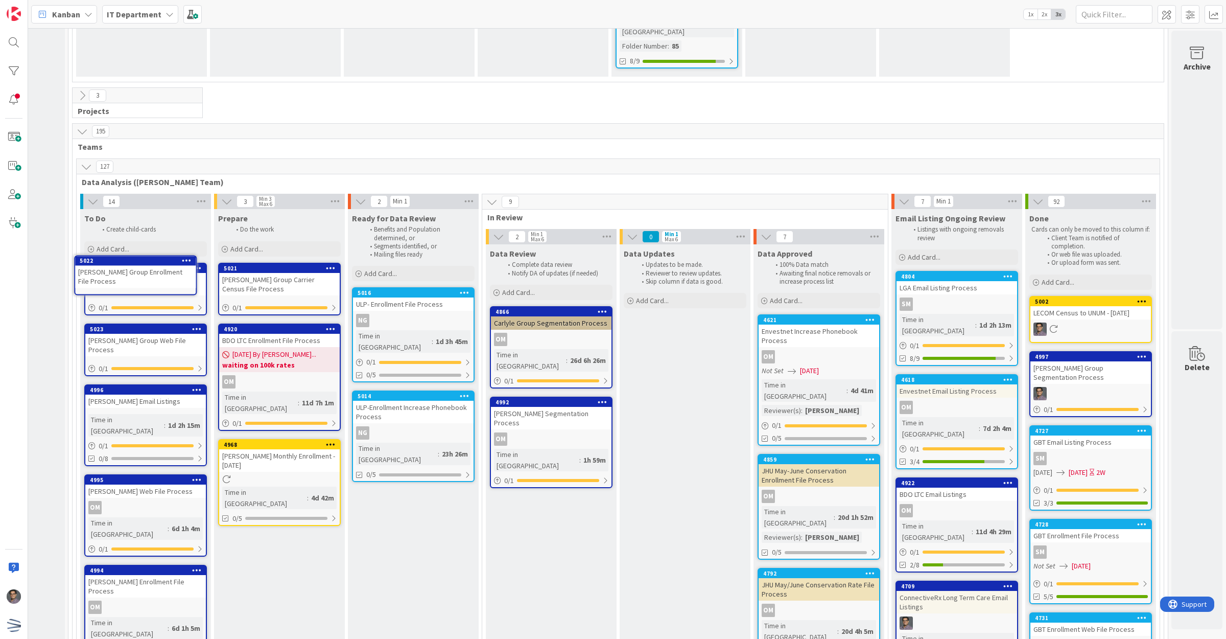
scroll to position [1556, 100]
